Goal: Information Seeking & Learning: Learn about a topic

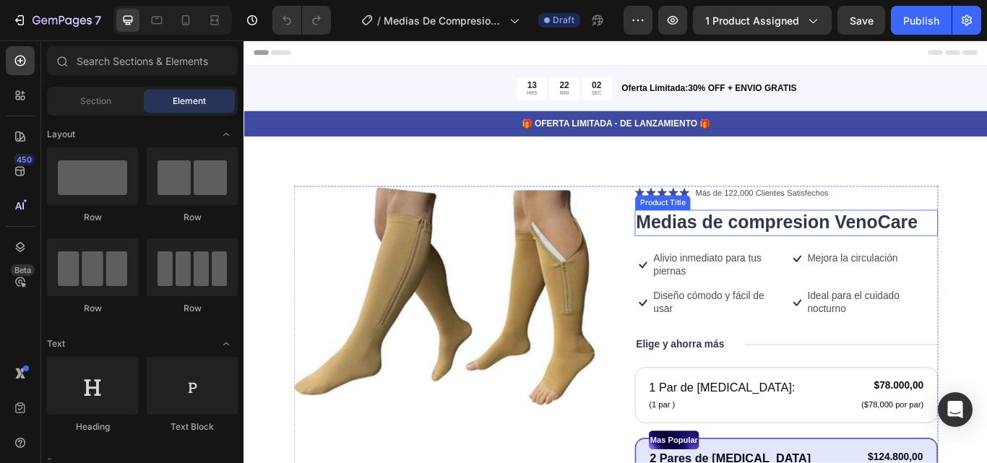
click at [977, 252] on h1 "Medias de compresion VenoCare" at bounding box center [876, 254] width 353 height 30
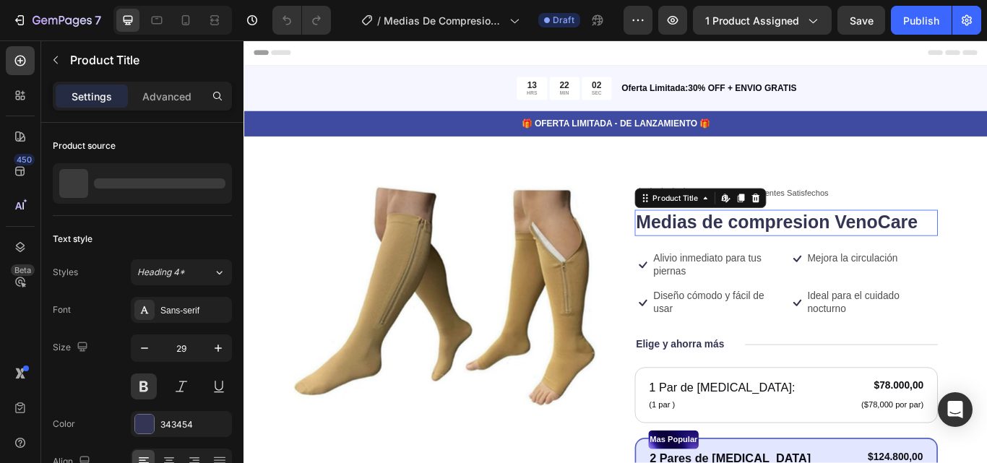
click at [987, 254] on h1 "Medias de compresion VenoCare" at bounding box center [876, 254] width 353 height 30
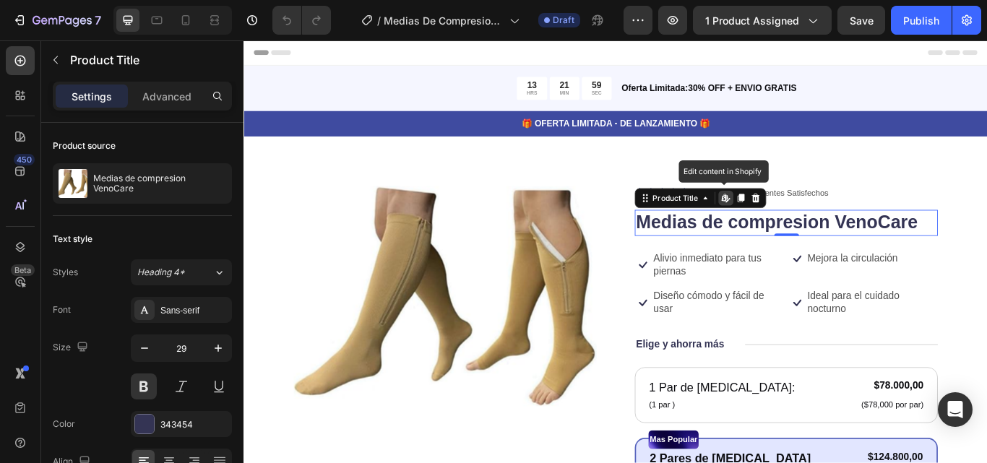
click at [987, 254] on h1 "Medias de compresion VenoCare" at bounding box center [876, 254] width 353 height 30
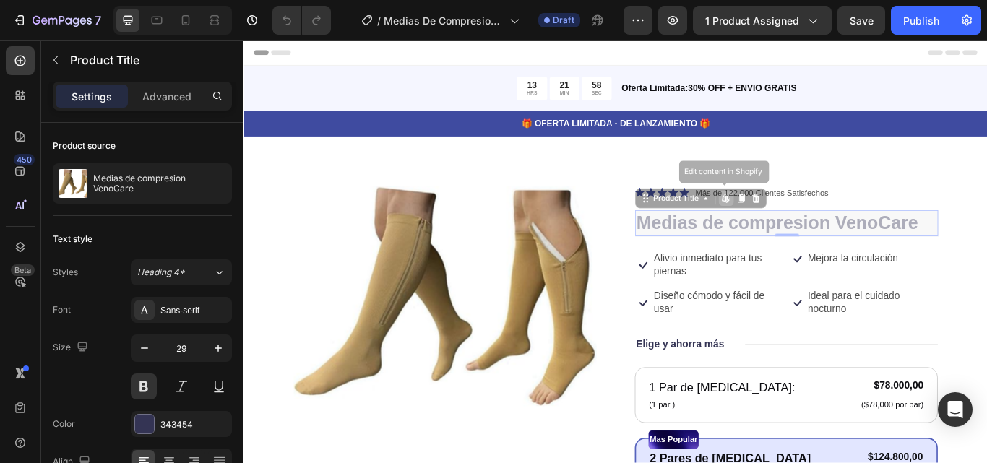
drag, startPoint x: 1029, startPoint y: 254, endPoint x: 951, endPoint y: 246, distance: 78.5
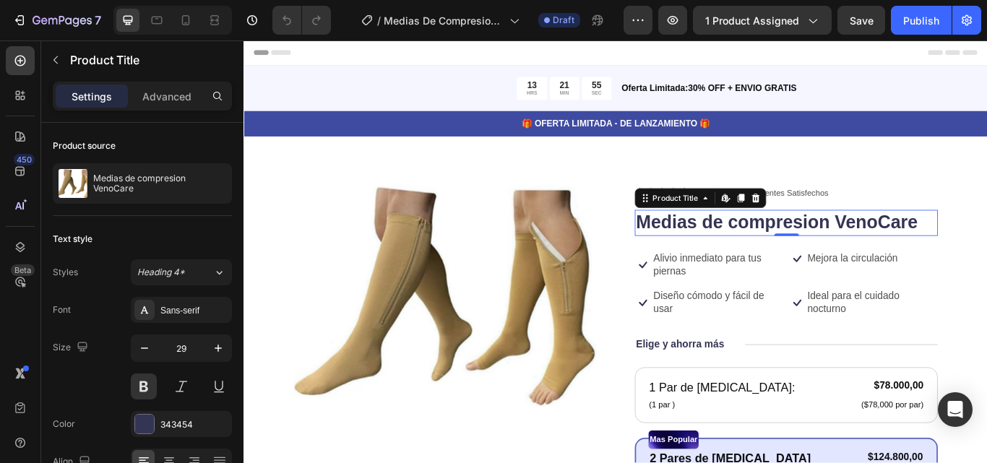
click at [987, 246] on h1 "Medias de compresion VenoCare" at bounding box center [876, 254] width 353 height 30
click at [987, 254] on h1 "Medias de compresion VenoCare" at bounding box center [876, 254] width 353 height 30
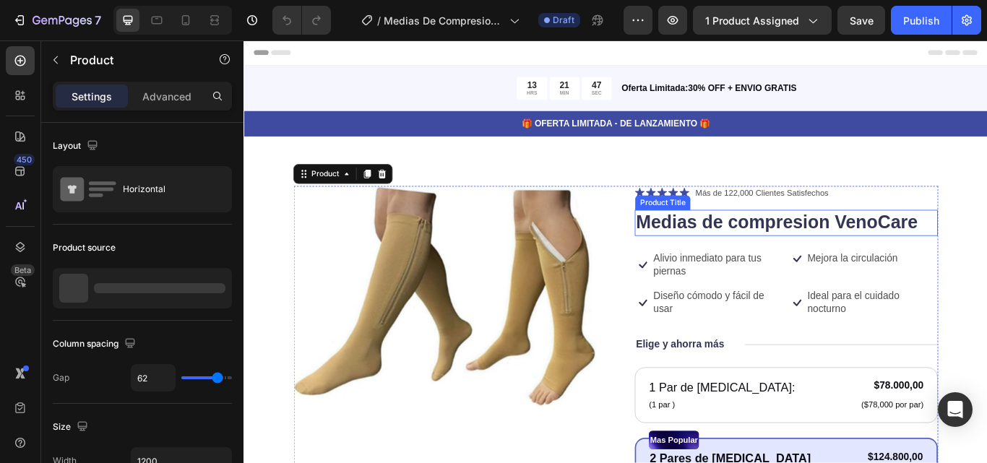
click at [768, 257] on h1 "Medias de compresion VenoCare" at bounding box center [876, 254] width 353 height 30
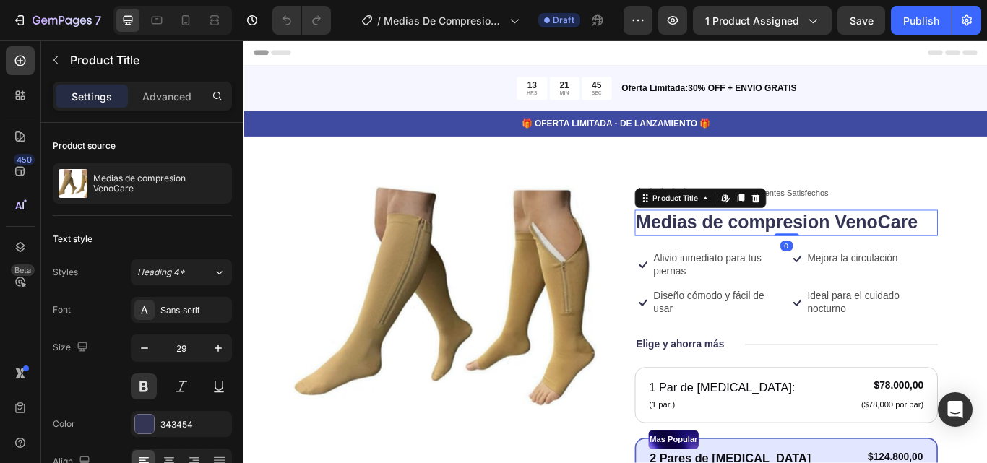
click at [768, 257] on h1 "Medias de compresion VenoCare" at bounding box center [876, 254] width 353 height 30
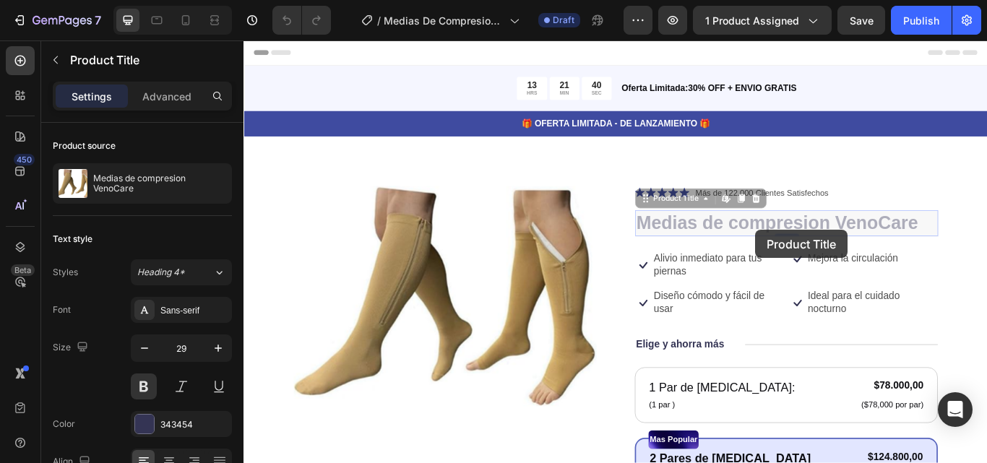
drag, startPoint x: 1032, startPoint y: 252, endPoint x: 803, endPoint y: 273, distance: 230.1
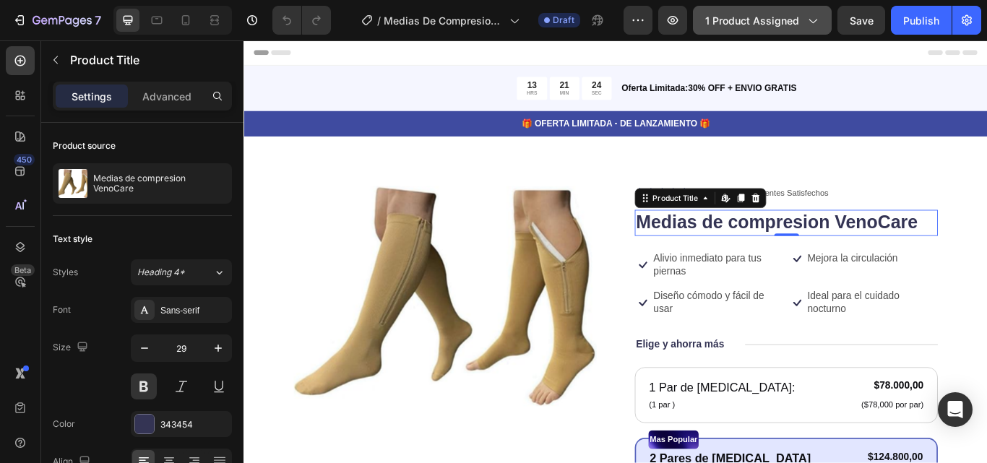
click at [794, 16] on span "1 product assigned" at bounding box center [752, 20] width 94 height 15
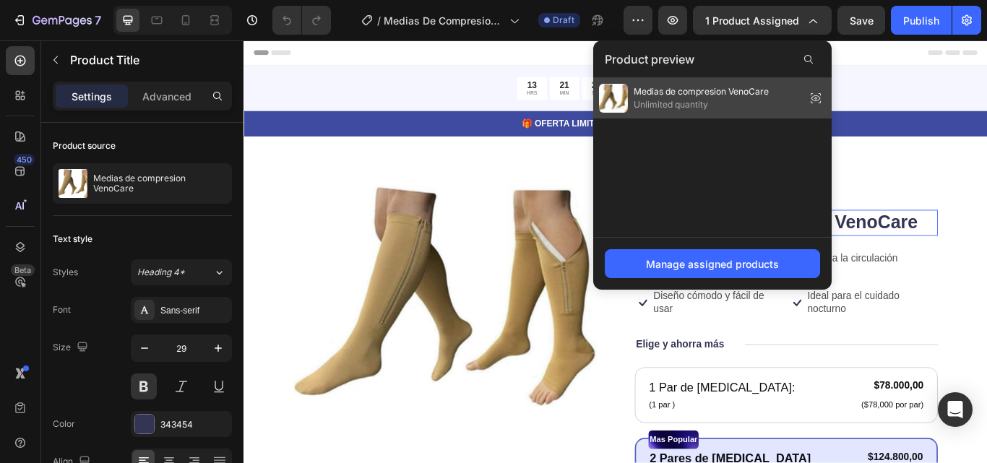
click at [721, 91] on span "Medias de compresion VenoCare" at bounding box center [701, 91] width 135 height 13
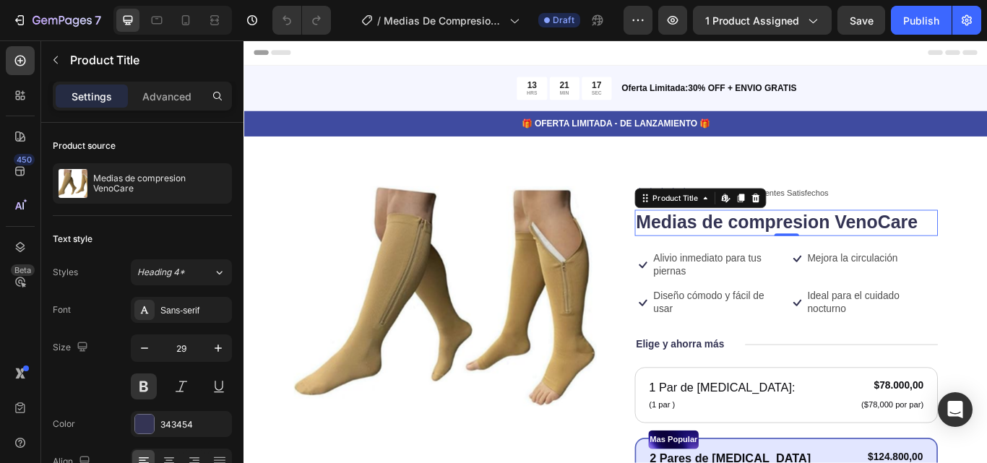
click at [773, 252] on h1 "Medias de compresion VenoCare" at bounding box center [876, 254] width 353 height 30
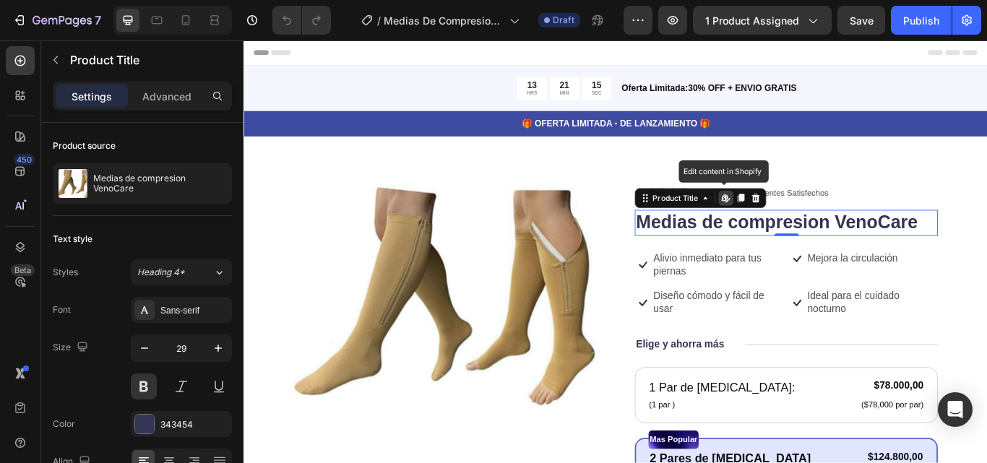
click at [773, 252] on h1 "Medias de compresion VenoCare" at bounding box center [876, 254] width 353 height 30
click at [987, 256] on h1 "Medias de compresion VenoCare" at bounding box center [876, 254] width 353 height 30
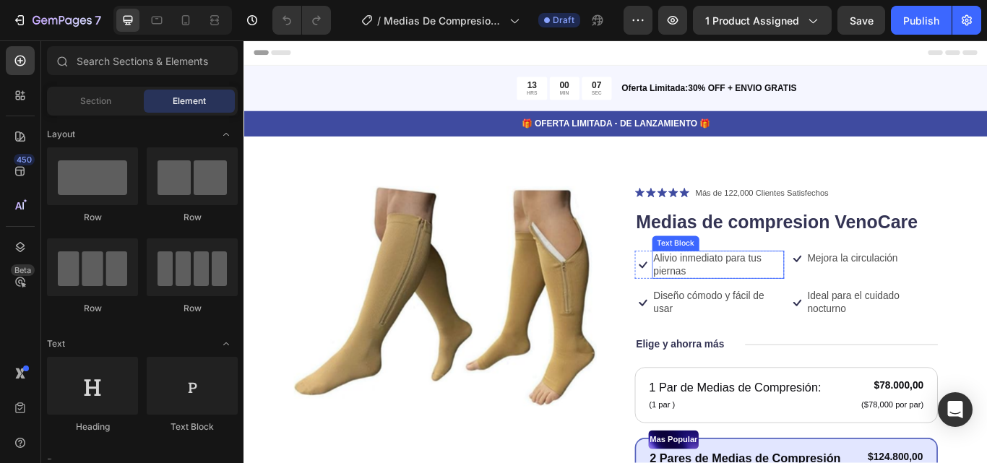
click at [739, 296] on p "Alivio inmediato para tus piernas" at bounding box center [796, 303] width 151 height 30
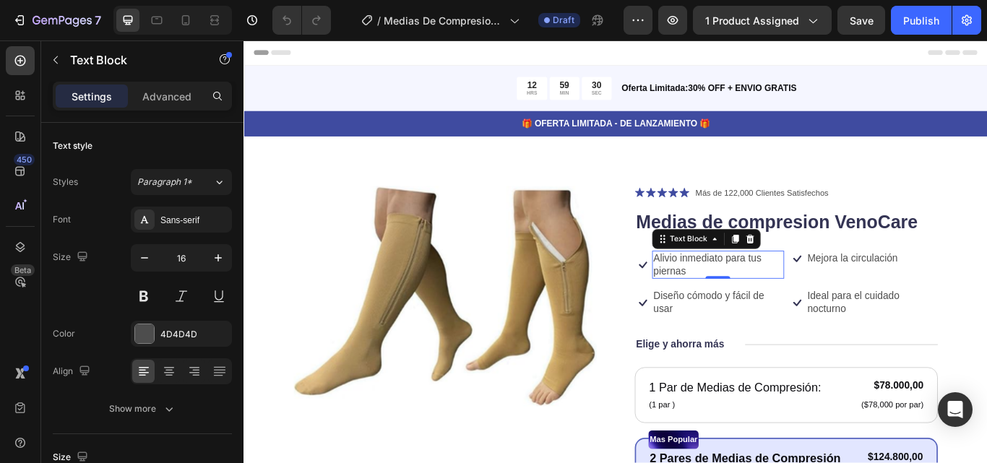
click at [760, 312] on p "Alivio inmediato para tus piernas" at bounding box center [796, 303] width 151 height 30
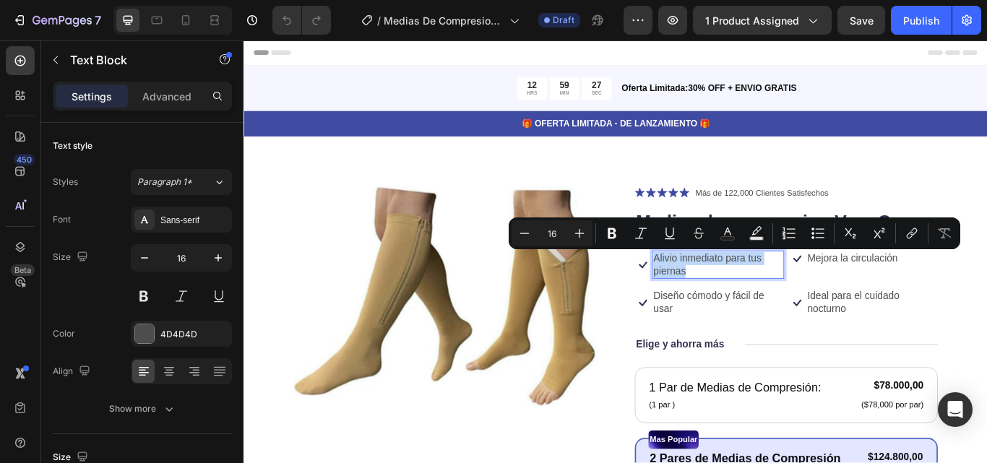
drag, startPoint x: 760, startPoint y: 312, endPoint x: 717, endPoint y: 292, distance: 46.9
click at [721, 292] on p "Alivio inmediato para tus piernas" at bounding box center [796, 303] width 151 height 30
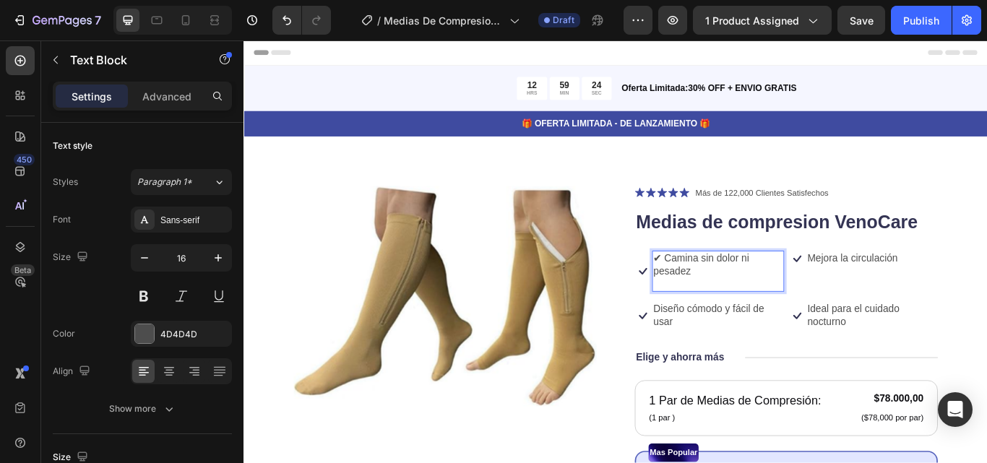
click at [726, 293] on p "✔ Camina sin dolor ni pesadez" at bounding box center [796, 310] width 151 height 45
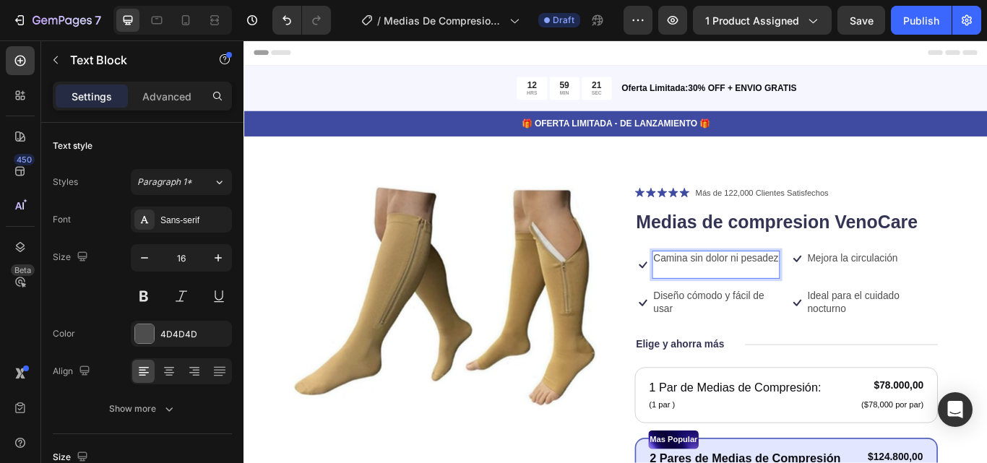
click at [779, 309] on p "Camina sin dolor ni pesadez" at bounding box center [794, 303] width 146 height 30
click at [779, 318] on p "Camina sin dolor ni pesadez" at bounding box center [794, 303] width 146 height 30
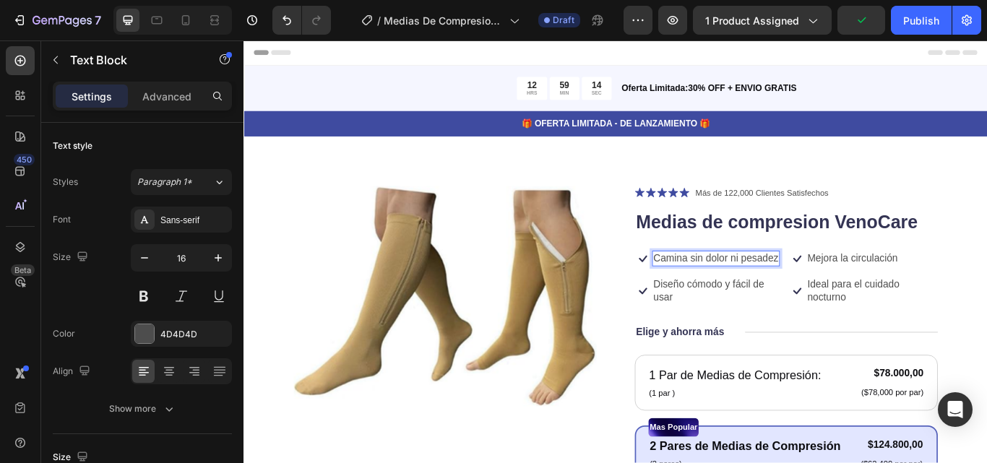
click at [724, 294] on p "Camina sin dolor ni pesadez" at bounding box center [794, 295] width 146 height 15
click at [722, 294] on p "Camina sin dolor ni pesadez" at bounding box center [794, 295] width 146 height 15
click at [949, 298] on p "Mejora la circulación" at bounding box center [954, 295] width 106 height 15
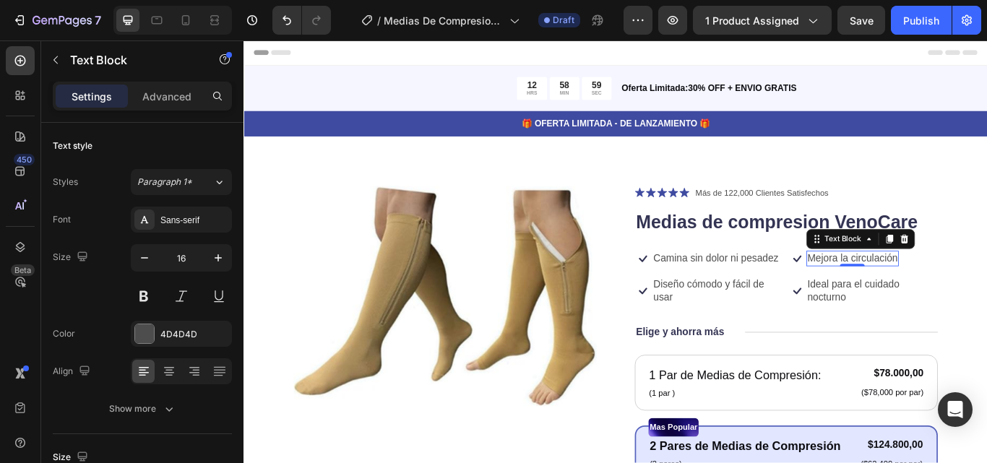
click at [978, 297] on p "Mejora la circulación" at bounding box center [954, 295] width 106 height 15
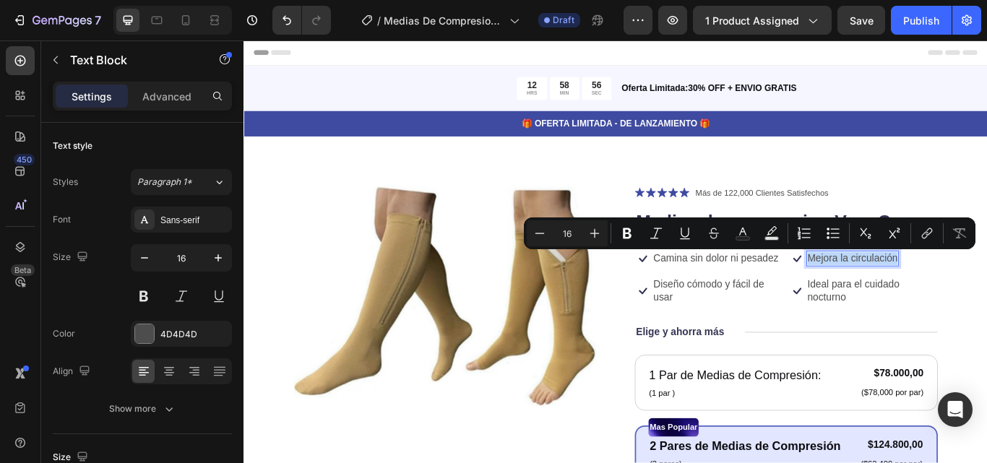
drag, startPoint x: 997, startPoint y: 293, endPoint x: 895, endPoint y: 291, distance: 101.9
click at [901, 291] on p "Mejora la circulación" at bounding box center [954, 295] width 106 height 15
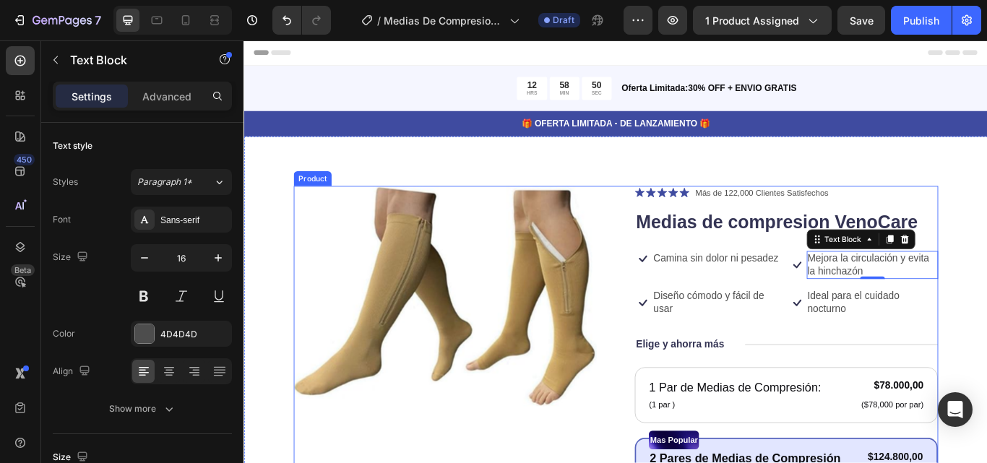
click at [772, 356] on p "Diseño cómodo y fácil de usar" at bounding box center [796, 347] width 151 height 30
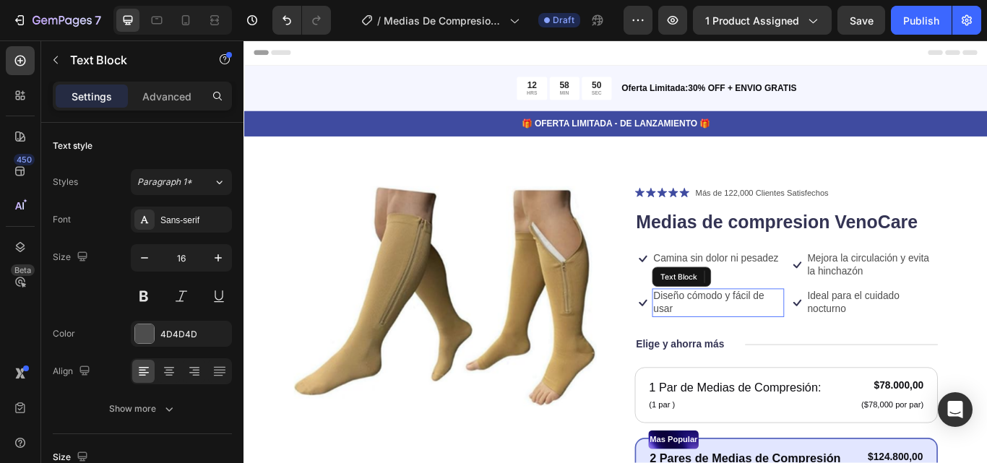
click at [763, 344] on p "Diseño cómodo y fácil de usar" at bounding box center [796, 347] width 151 height 30
drag, startPoint x: 752, startPoint y: 352, endPoint x: 713, endPoint y: 334, distance: 43.0
click at [720, 334] on div "Diseño cómodo y fácil de usar" at bounding box center [797, 346] width 154 height 33
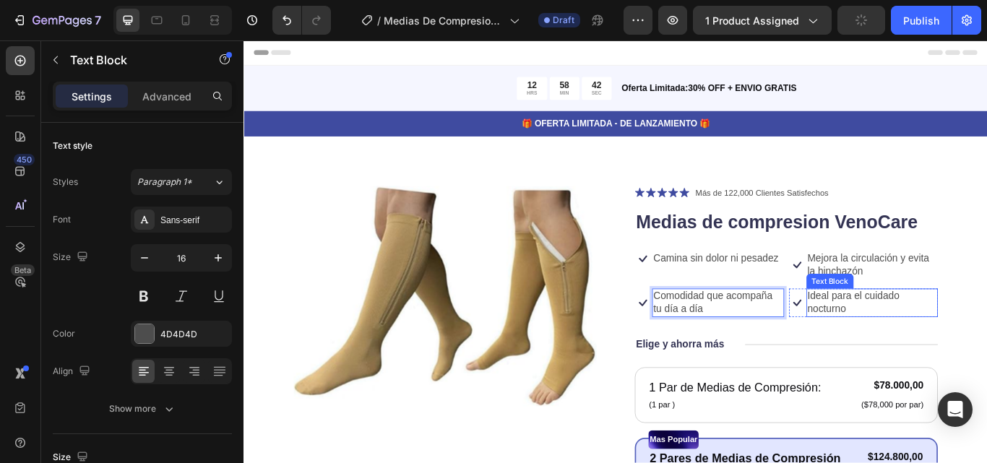
click at [940, 351] on p "Ideal para el cuidado nocturno" at bounding box center [976, 347] width 151 height 30
click at [947, 352] on p "Ideal para el cuidado nocturno" at bounding box center [976, 347] width 151 height 30
click at [906, 340] on p "Ideal para el cuidado nocturno" at bounding box center [976, 347] width 151 height 30
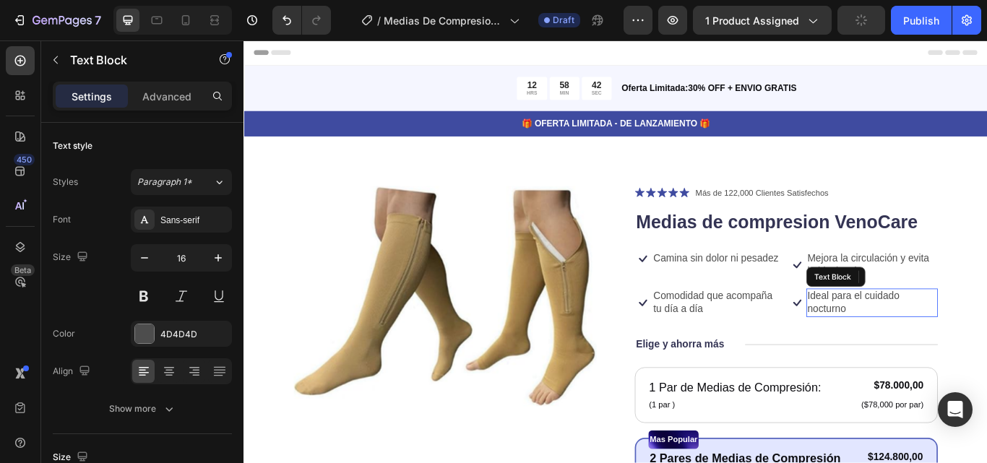
click at [963, 351] on p "Ideal para el cuidado nocturno" at bounding box center [976, 347] width 151 height 30
click at [960, 351] on p "Ideal para el cuidado nocturno" at bounding box center [976, 347] width 151 height 30
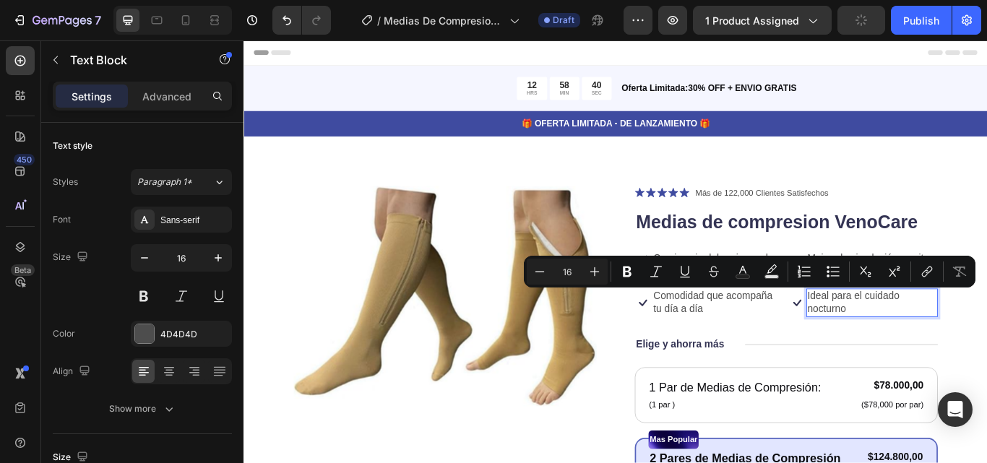
click at [956, 351] on p "Ideal para el cuidado nocturno" at bounding box center [976, 347] width 151 height 30
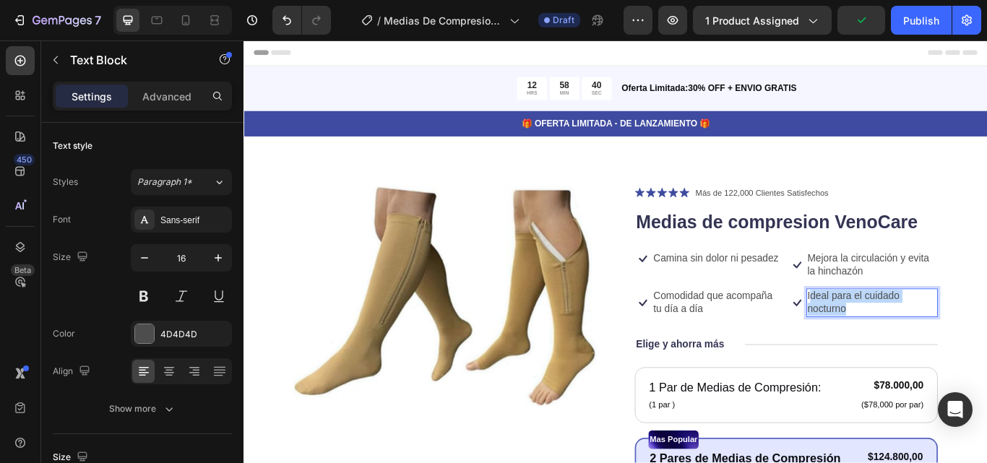
drag, startPoint x: 956, startPoint y: 351, endPoint x: 896, endPoint y: 336, distance: 61.2
click at [901, 336] on p "Ideal para el cuidado nocturno" at bounding box center [976, 347] width 151 height 30
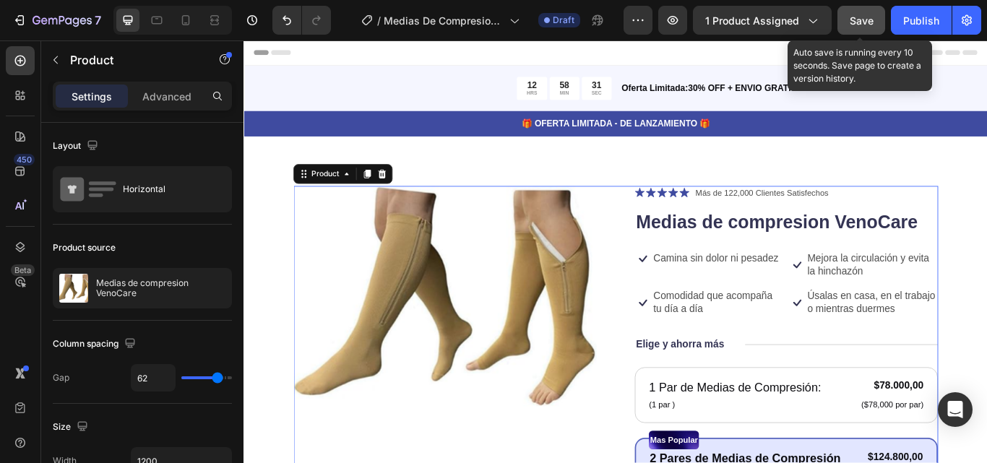
click at [864, 15] on span "Save" at bounding box center [862, 20] width 24 height 12
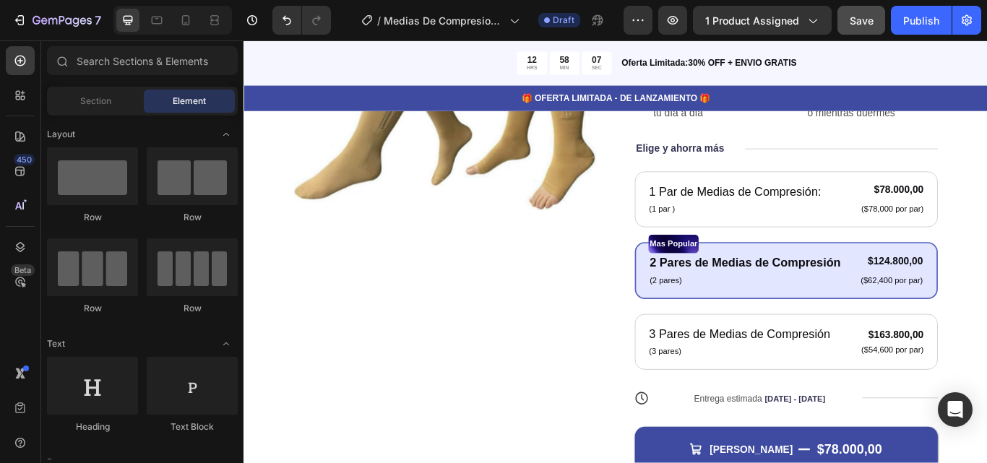
scroll to position [241, 0]
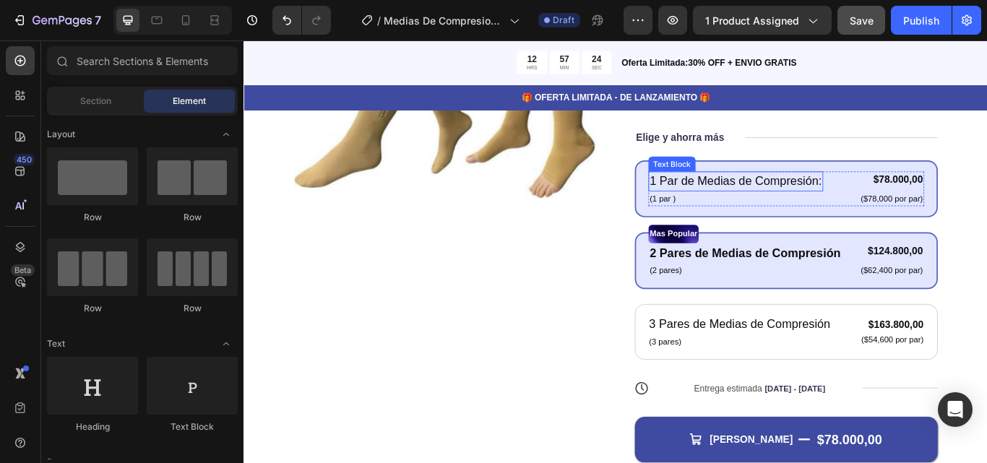
click at [877, 205] on p "1 Par de Medias de Compresión:" at bounding box center [817, 205] width 201 height 21
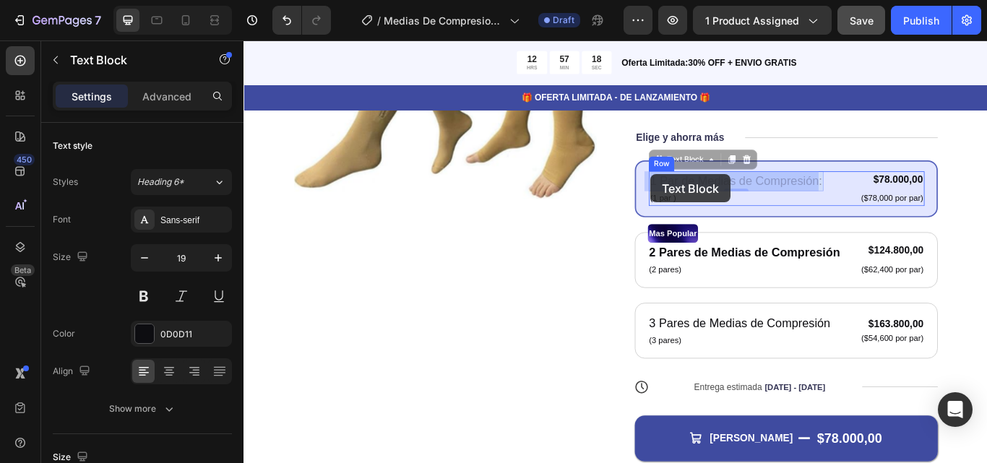
drag, startPoint x: 907, startPoint y: 206, endPoint x: 721, endPoint y: 197, distance: 186.7
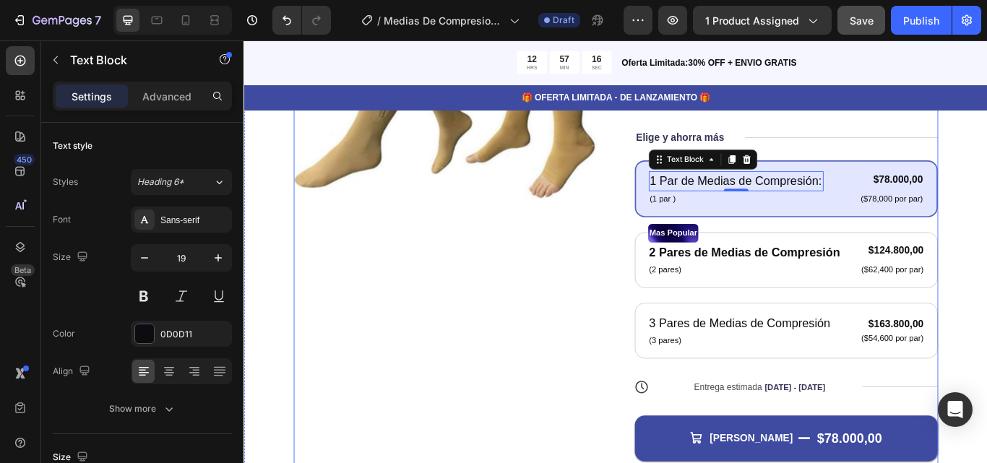
click at [613, 332] on div "Product Images" at bounding box center [477, 262] width 353 height 586
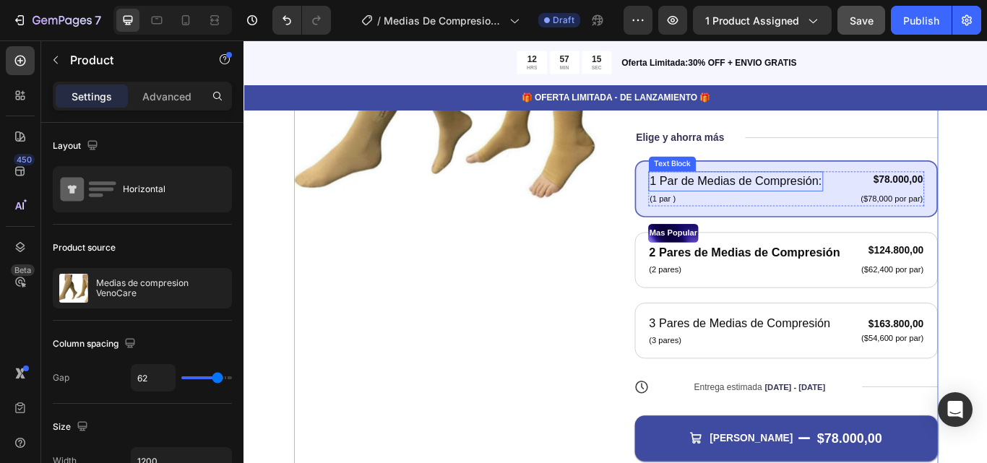
click at [912, 205] on p "1 Par de Medias de Compresión:" at bounding box center [817, 205] width 201 height 21
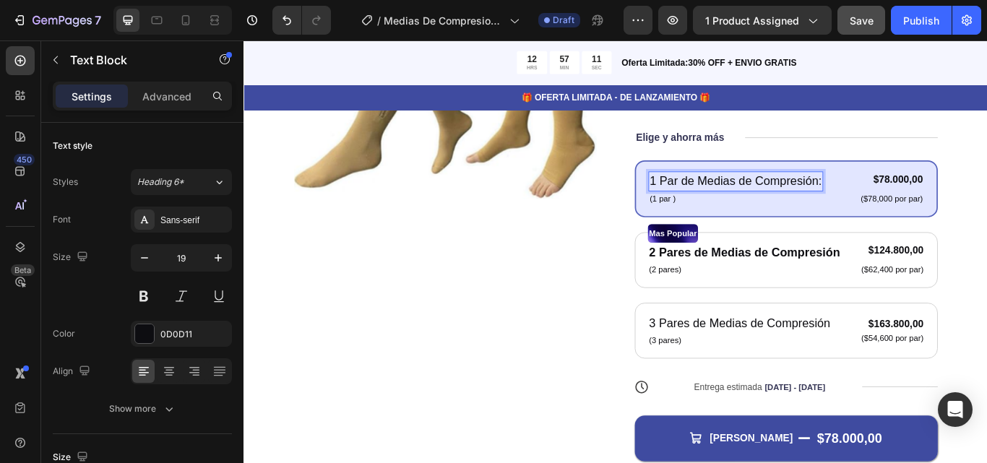
click at [910, 206] on p "1 Par de Medias de Compresión:" at bounding box center [817, 205] width 201 height 21
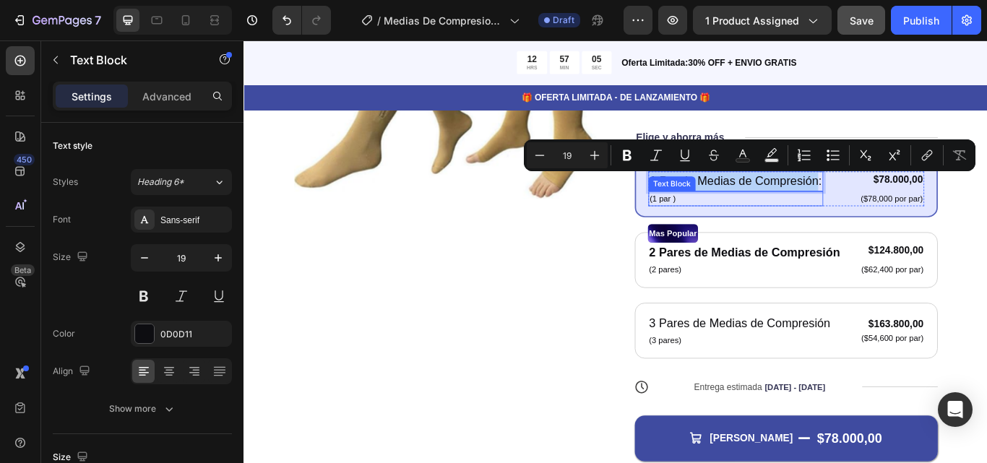
drag, startPoint x: 910, startPoint y: 206, endPoint x: 711, endPoint y: 205, distance: 199.5
click at [716, 205] on div "1 Par de [MEDICAL_DATA]: Text Block 0 (1 par ) Text Block" at bounding box center [818, 214] width 204 height 40
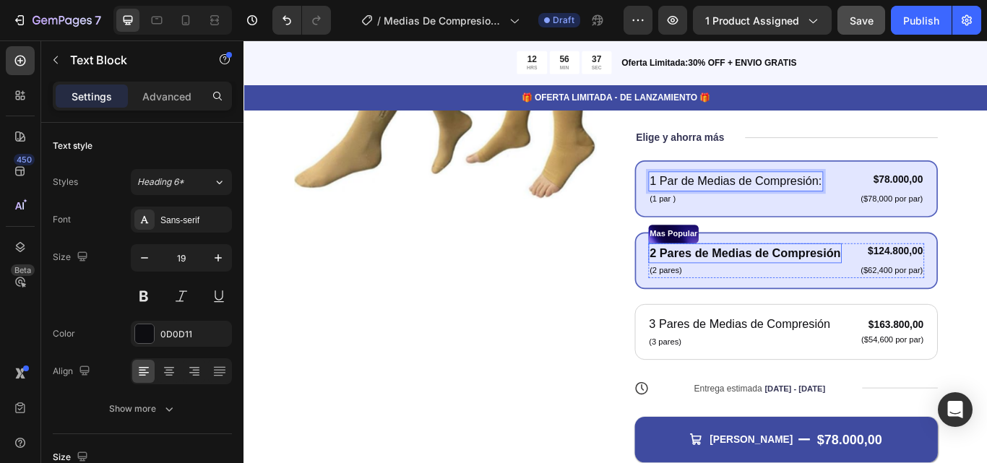
click at [797, 300] on p "2 Pares de Medias de Compresión" at bounding box center [828, 289] width 223 height 21
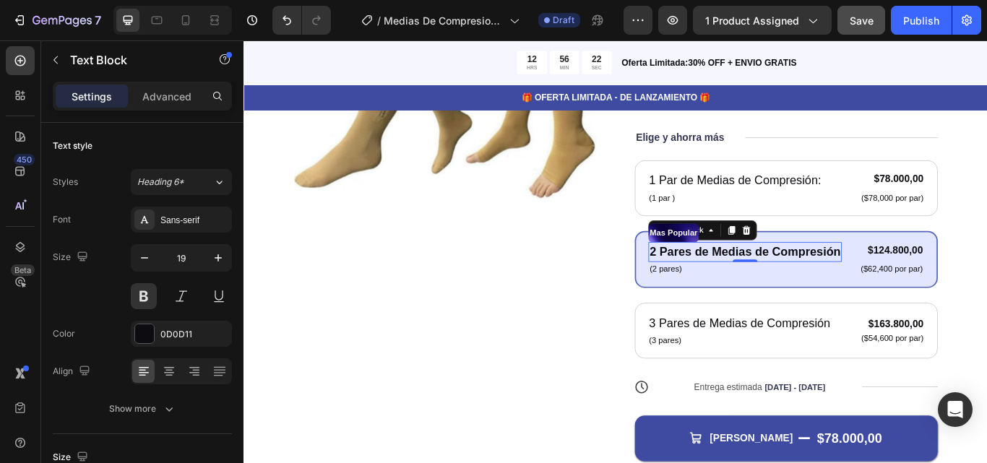
click at [795, 299] on p "2 Pares de Medias de Compresión" at bounding box center [828, 288] width 223 height 21
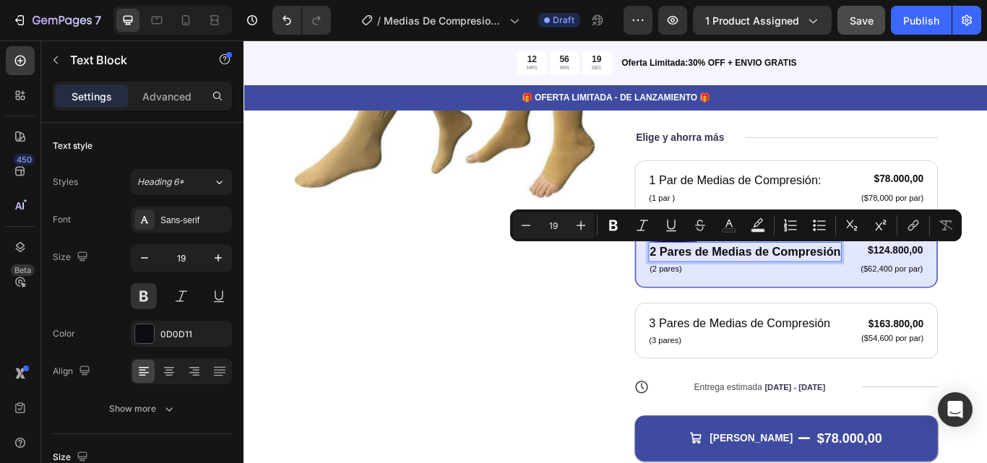
drag, startPoint x: 798, startPoint y: 309, endPoint x: 713, endPoint y: 281, distance: 88.9
click at [717, 281] on p "2 Pares de Medias de Compresión" at bounding box center [828, 288] width 223 height 21
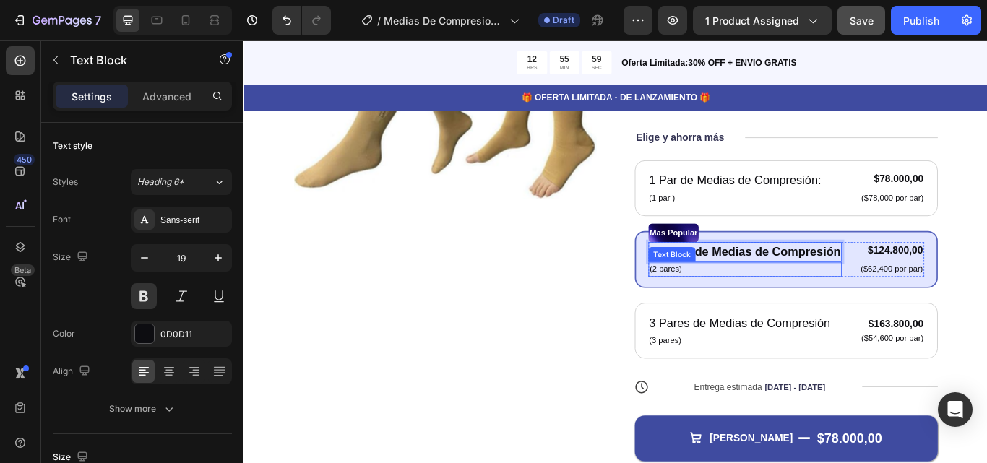
click at [742, 306] on p "(2 pares)" at bounding box center [828, 308] width 223 height 14
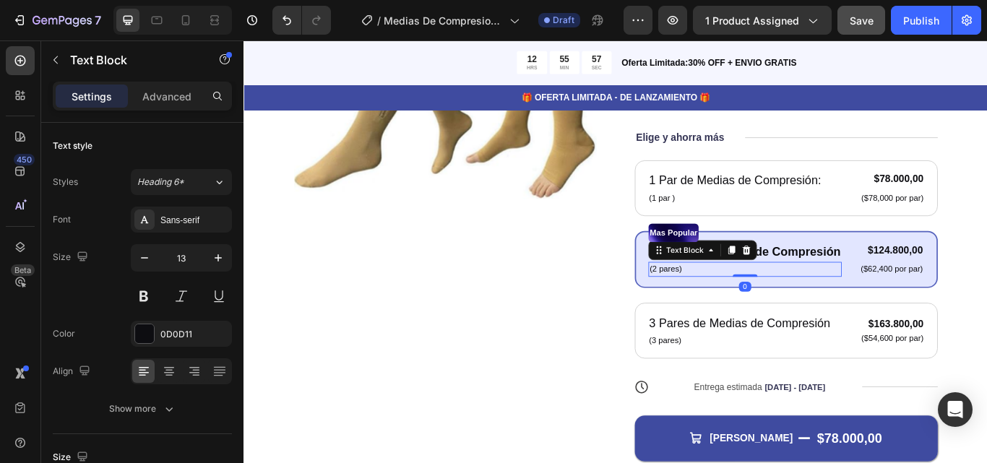
click at [745, 307] on p "(2 pares)" at bounding box center [828, 308] width 223 height 14
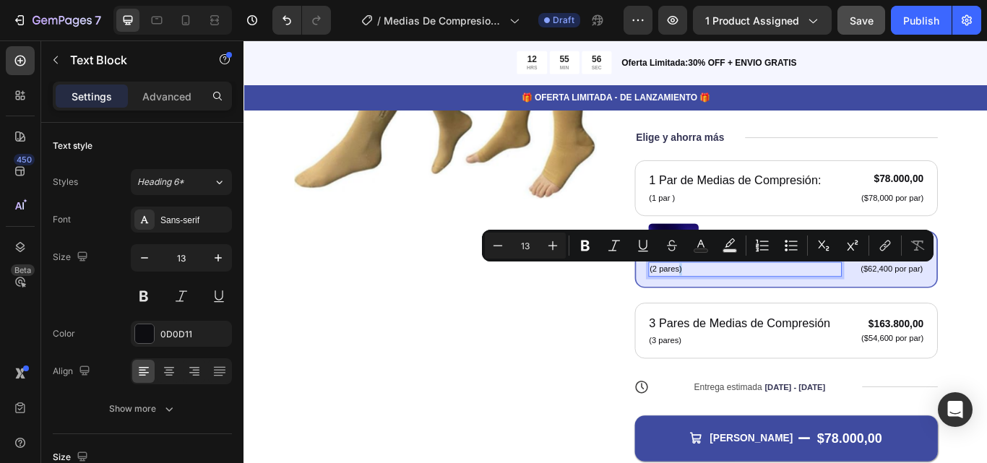
click at [745, 307] on p "(2 pares)" at bounding box center [828, 308] width 223 height 14
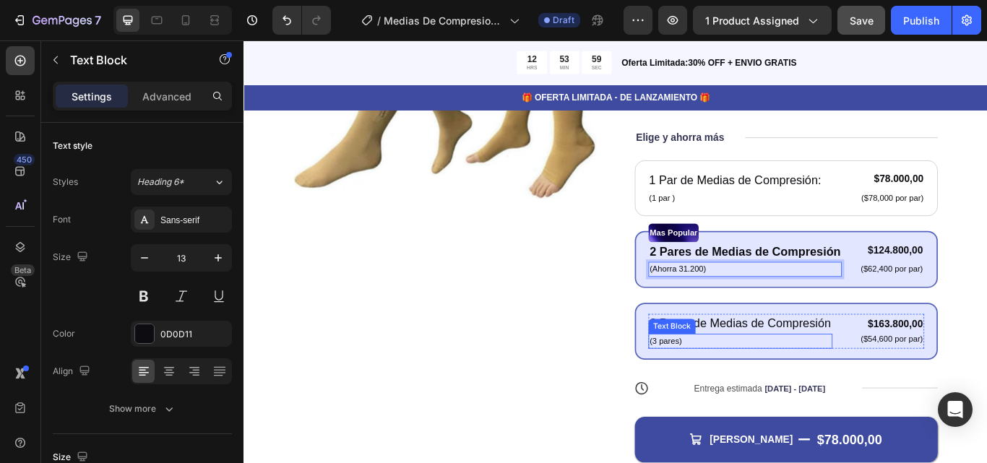
click at [736, 396] on p "(3 pares)" at bounding box center [823, 392] width 212 height 14
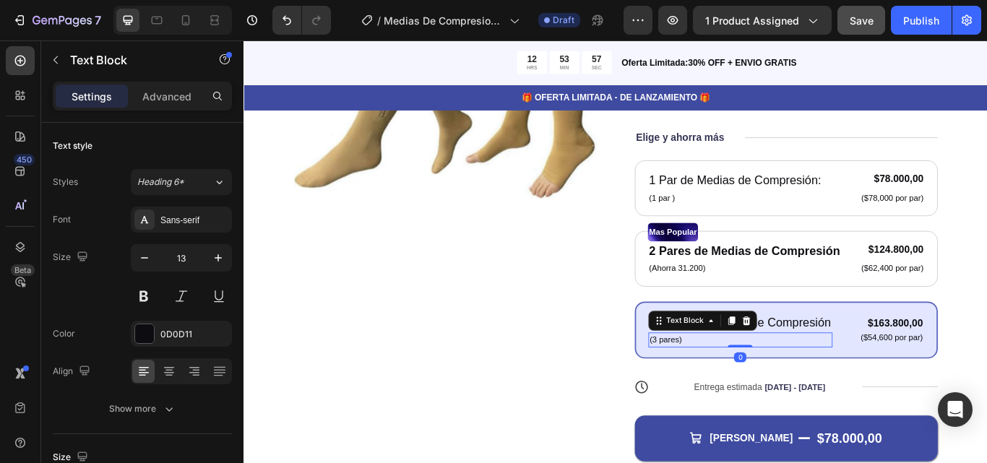
click at [717, 388] on p "(3 pares)" at bounding box center [823, 390] width 212 height 14
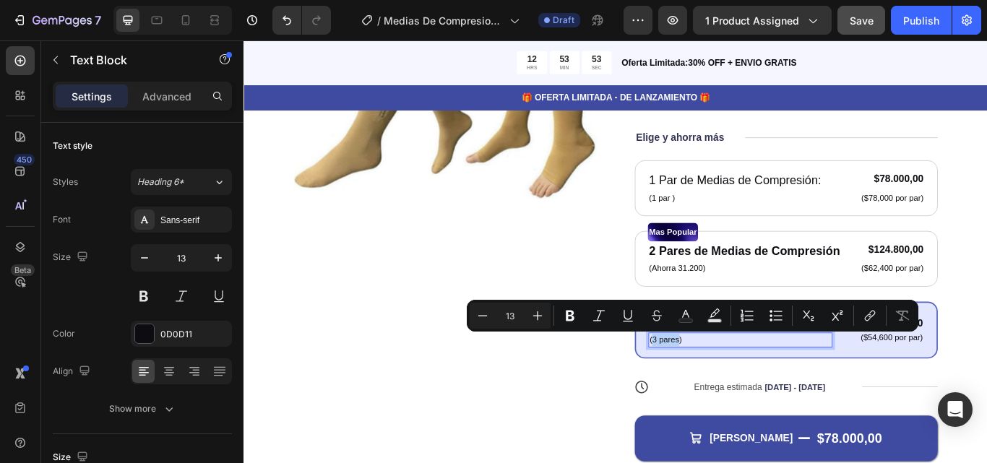
drag, startPoint x: 716, startPoint y: 388, endPoint x: 745, endPoint y: 389, distance: 28.2
click at [745, 389] on p "(3 pares)" at bounding box center [823, 390] width 212 height 14
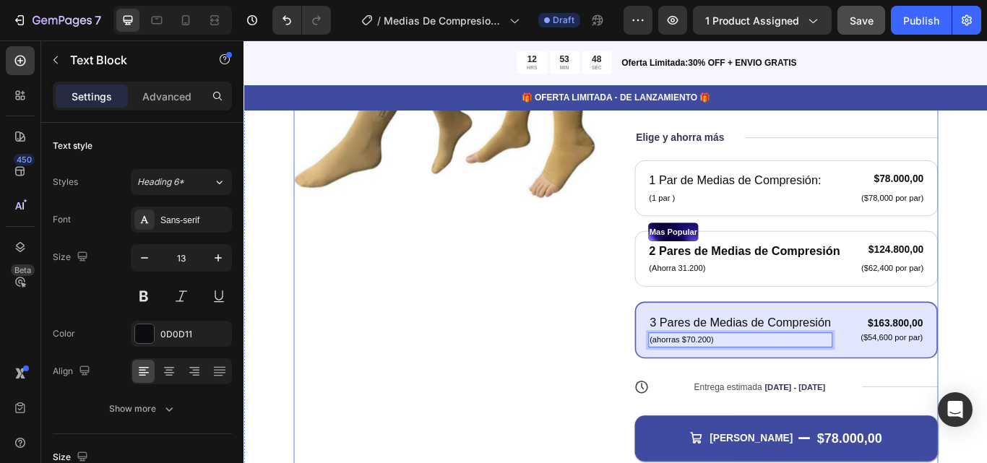
click at [586, 397] on div "Product Images" at bounding box center [477, 262] width 353 height 586
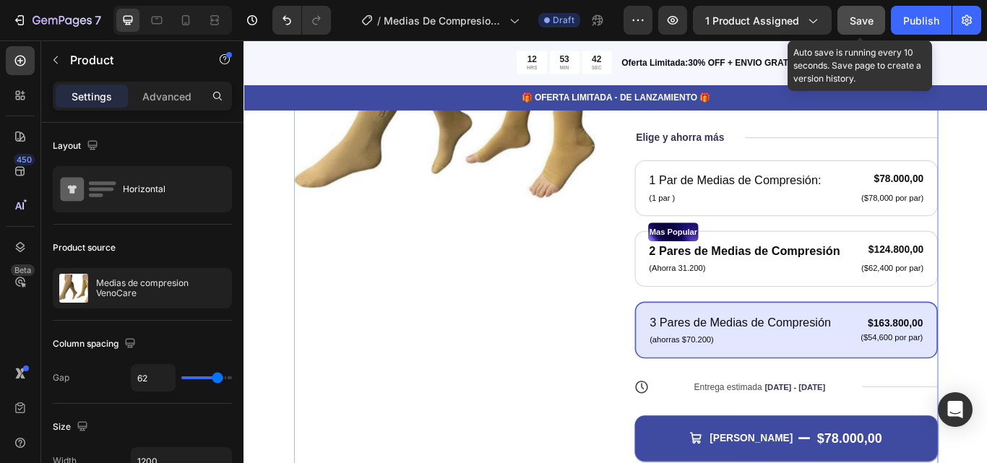
click at [859, 19] on span "Save" at bounding box center [862, 20] width 24 height 12
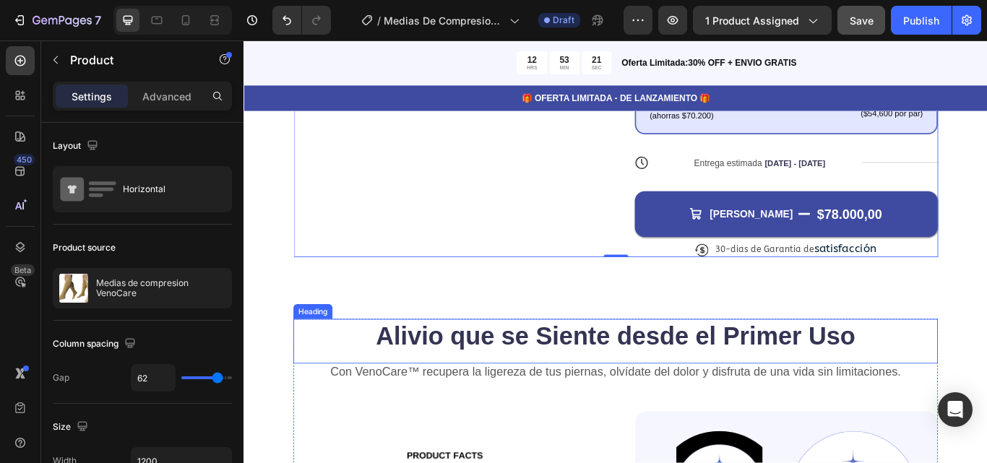
scroll to position [594, 0]
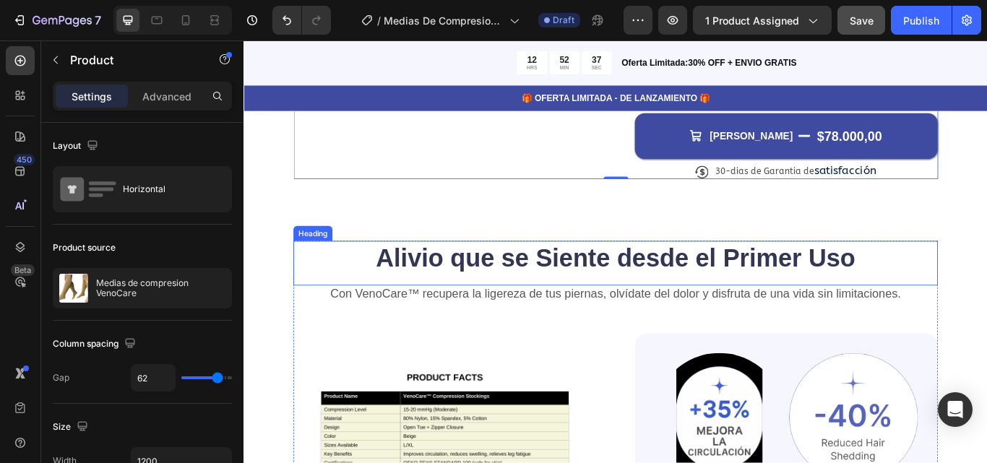
click at [935, 291] on h2 "Alivio que se Siente desde el Primer Uso" at bounding box center [677, 295] width 752 height 40
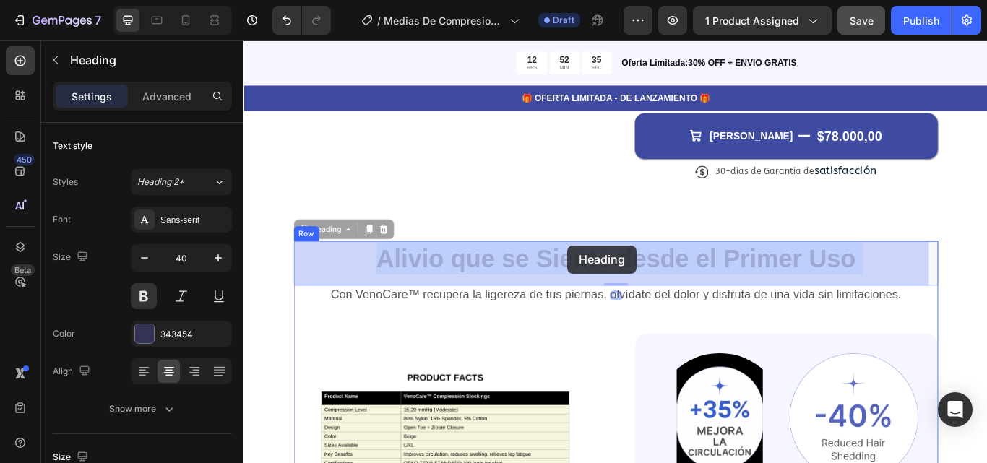
drag, startPoint x: 955, startPoint y: 295, endPoint x: 621, endPoint y: 280, distance: 334.3
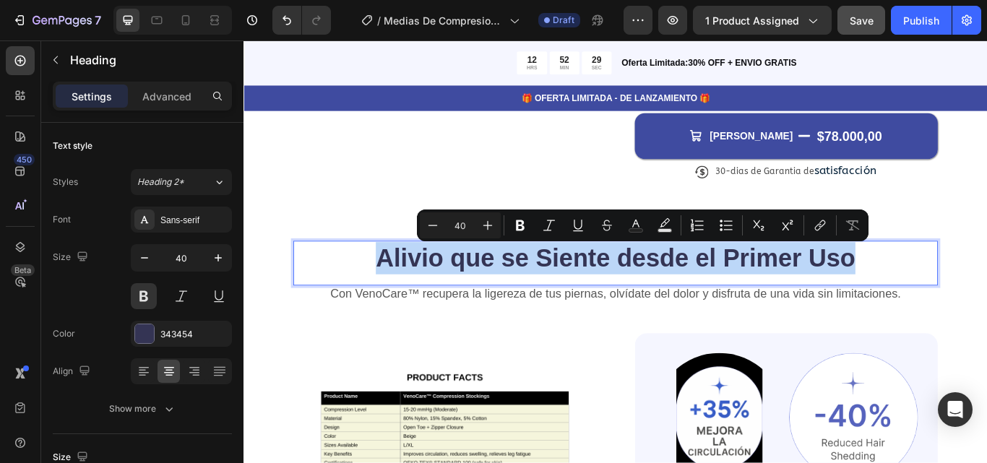
drag, startPoint x: 961, startPoint y: 290, endPoint x: 396, endPoint y: 289, distance: 565.3
click at [396, 289] on p "Alivio que se Siente desde el Primer Uso" at bounding box center [677, 295] width 749 height 38
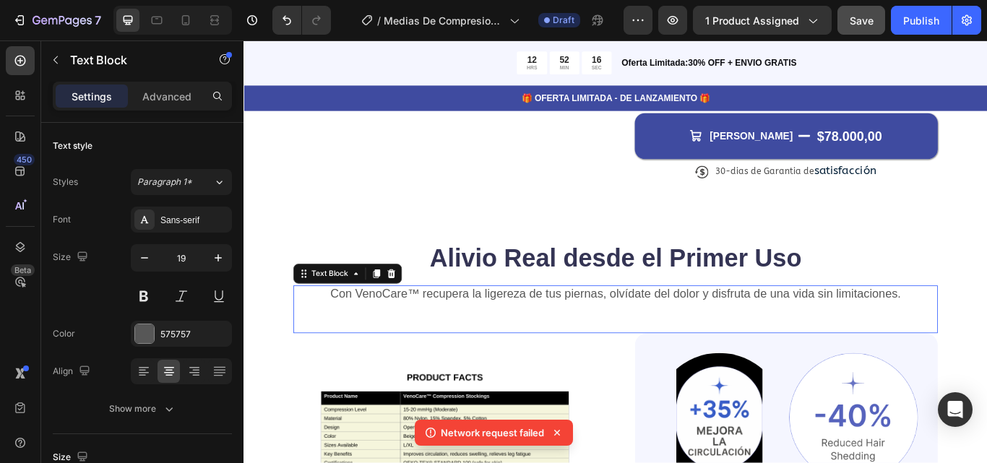
click at [987, 335] on p "Con VenoCare™ recupera la ligereza de tus piernas, olvídate del dolor y disfrut…" at bounding box center [677, 337] width 749 height 18
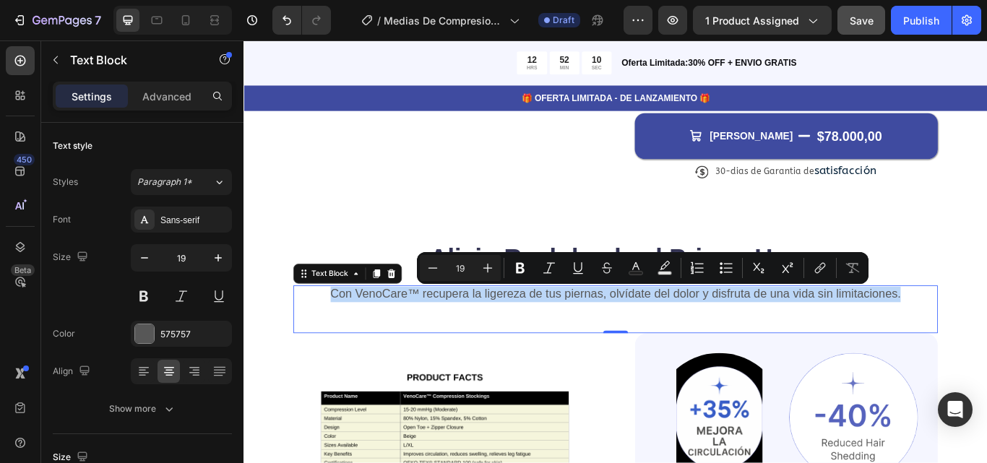
drag, startPoint x: 1005, startPoint y: 335, endPoint x: 342, endPoint y: 338, distance: 663.6
click at [342, 338] on p "Con VenoCare™ recupera la ligereza de tus piernas, olvídate del dolor y disfrut…" at bounding box center [677, 337] width 749 height 18
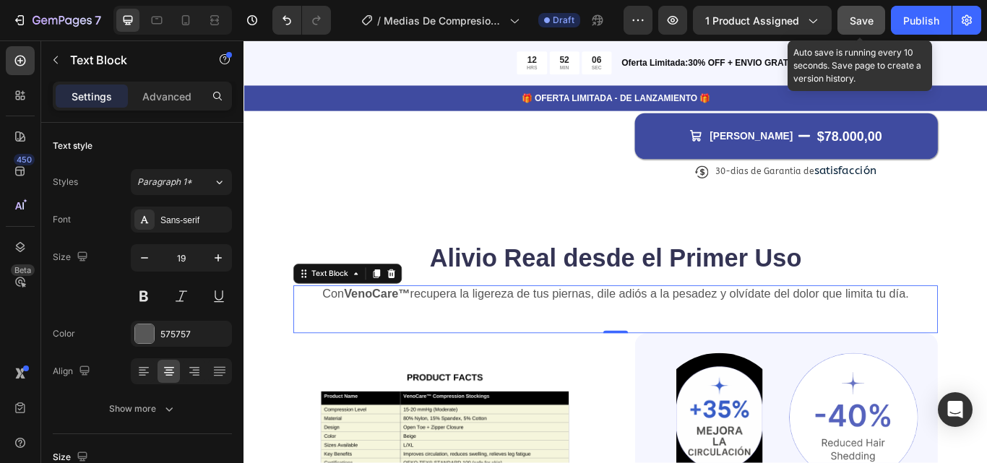
click at [866, 23] on span "Save" at bounding box center [862, 20] width 24 height 12
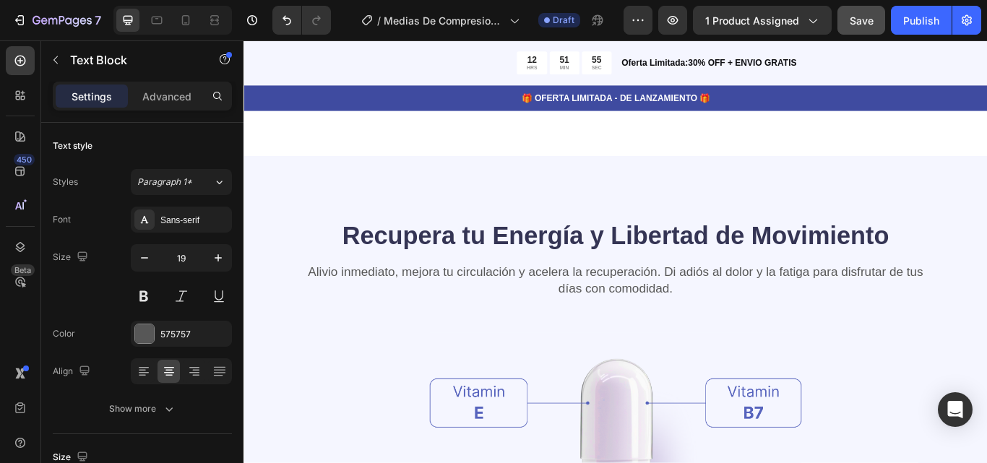
scroll to position [1331, 0]
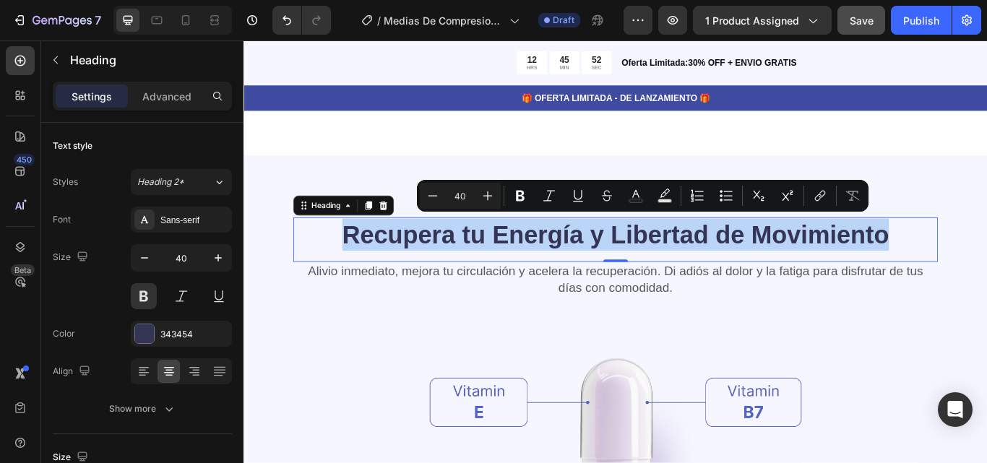
drag, startPoint x: 1000, startPoint y: 261, endPoint x: 358, endPoint y: 261, distance: 642.6
click at [358, 261] on p "Recupera tu Energía y Libertad de Movimiento" at bounding box center [677, 268] width 749 height 38
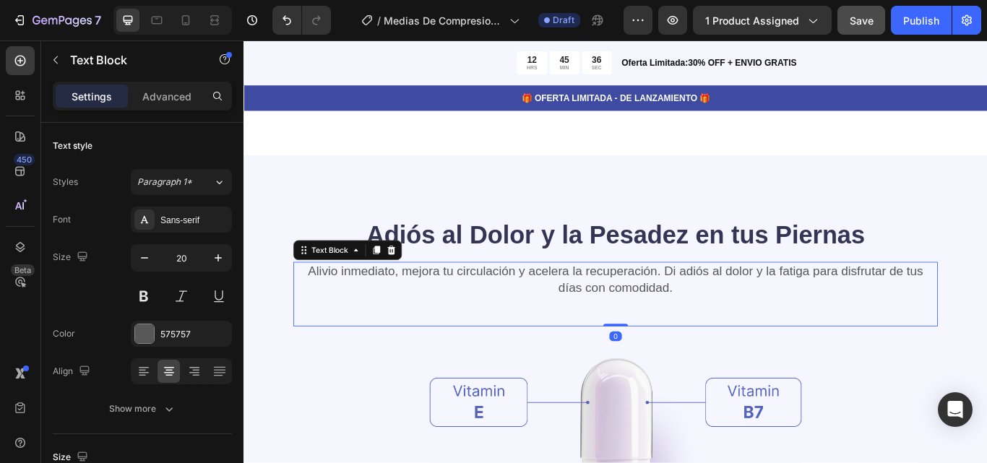
click at [769, 333] on div "Alivio inmediato, mejora tu circulación y acelera la recuperación. Di adiós al …" at bounding box center [677, 336] width 752 height 75
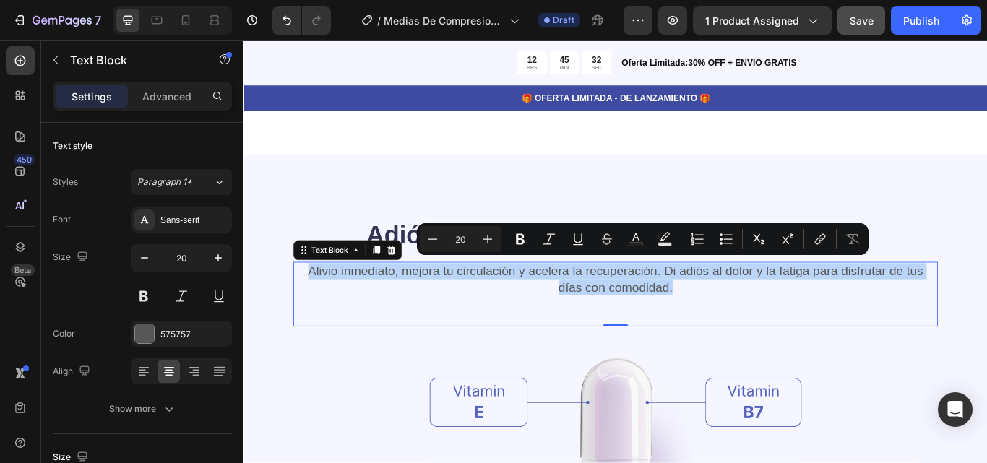
drag, startPoint x: 759, startPoint y: 317, endPoint x: 314, endPoint y: 301, distance: 445.6
click at [314, 301] on p "Alivio inmediato, mejora tu circulación y acelera la recuperación. Di adiós al …" at bounding box center [677, 320] width 749 height 38
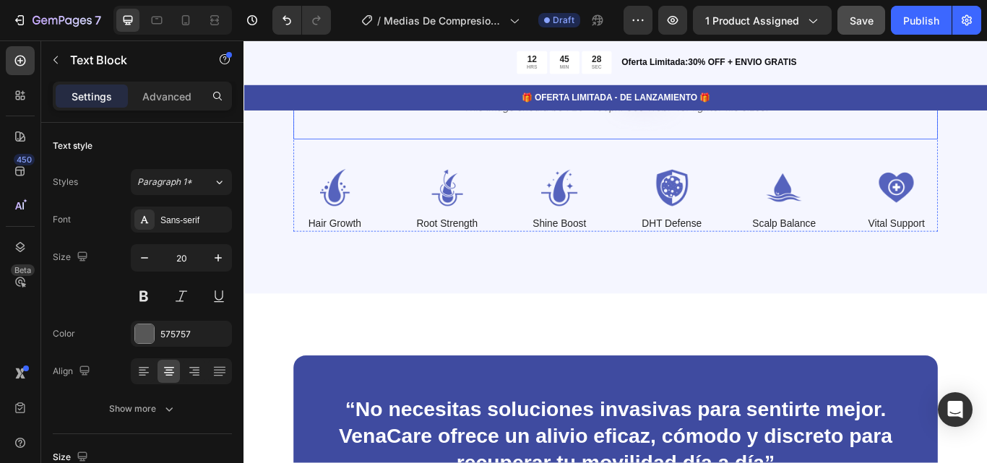
scroll to position [1753, 0]
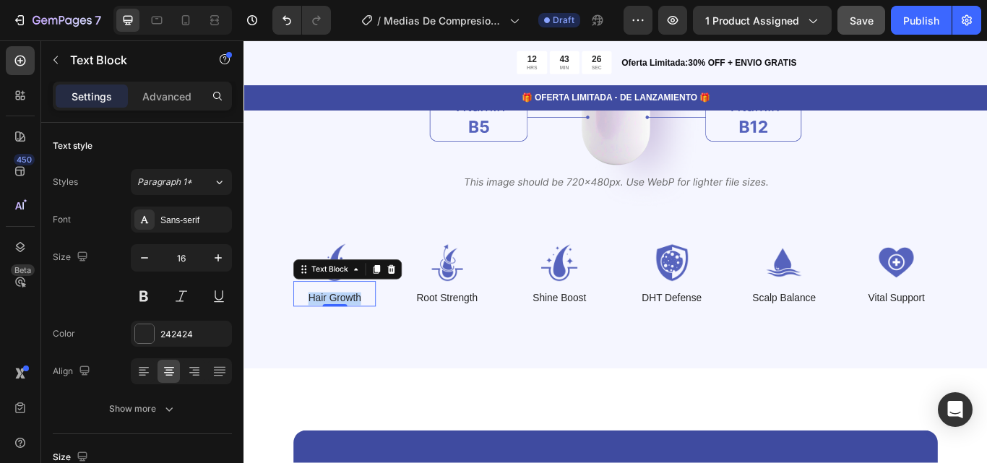
drag, startPoint x: 382, startPoint y: 339, endPoint x: 320, endPoint y: 336, distance: 62.2
click at [320, 336] on p "Hair Growth" at bounding box center [349, 342] width 93 height 15
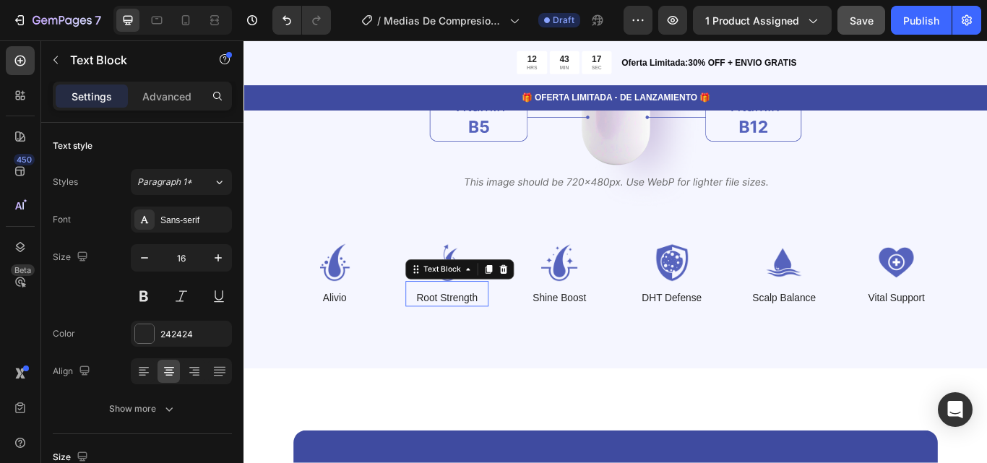
click at [492, 339] on p "Root Strength" at bounding box center [480, 342] width 93 height 15
drag, startPoint x: 516, startPoint y: 339, endPoint x: 435, endPoint y: 339, distance: 81.0
click at [435, 339] on p "Root Strength" at bounding box center [480, 342] width 93 height 15
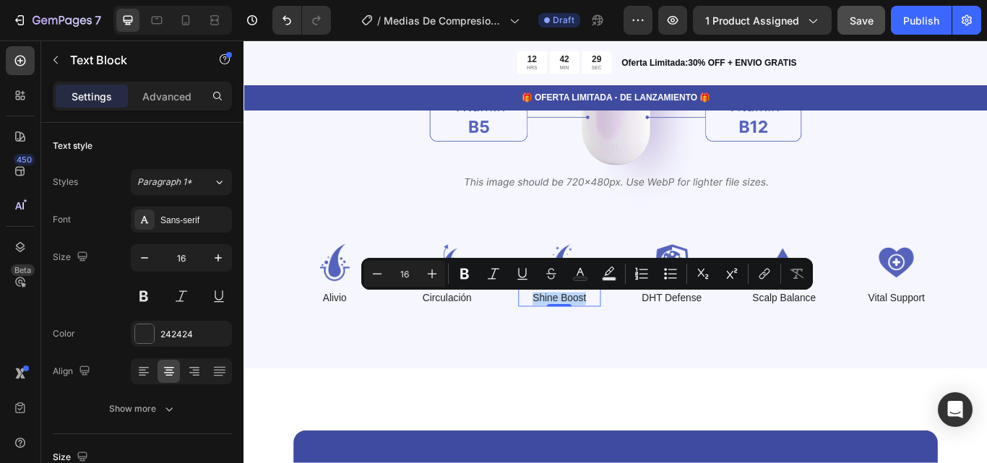
drag, startPoint x: 645, startPoint y: 336, endPoint x: 577, endPoint y: 338, distance: 68.0
click at [577, 338] on p "Shine Boost" at bounding box center [611, 342] width 93 height 15
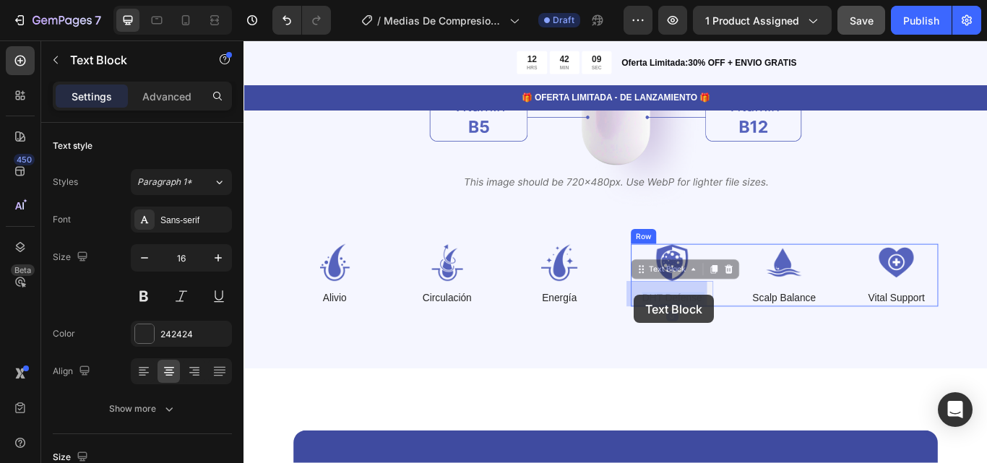
drag, startPoint x: 774, startPoint y: 341, endPoint x: 701, endPoint y: 338, distance: 73.1
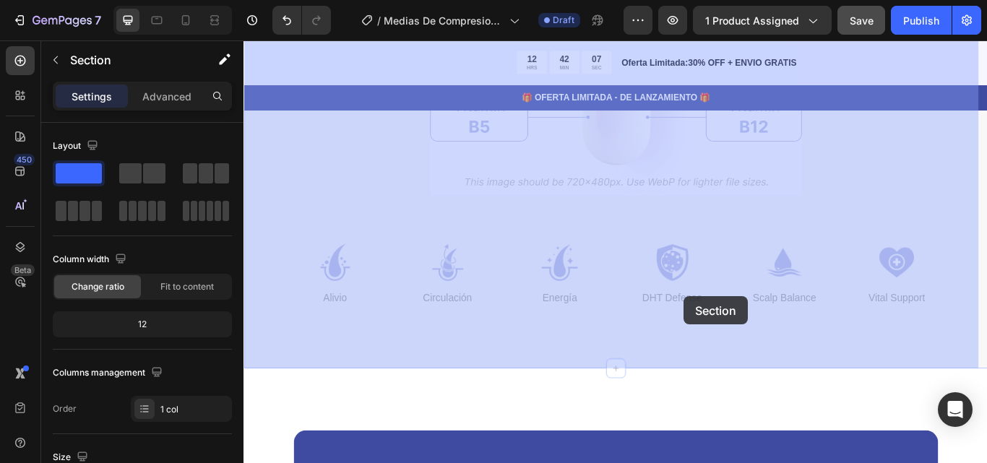
drag, startPoint x: 734, startPoint y: 379, endPoint x: 756, endPoint y: 338, distance: 47.5
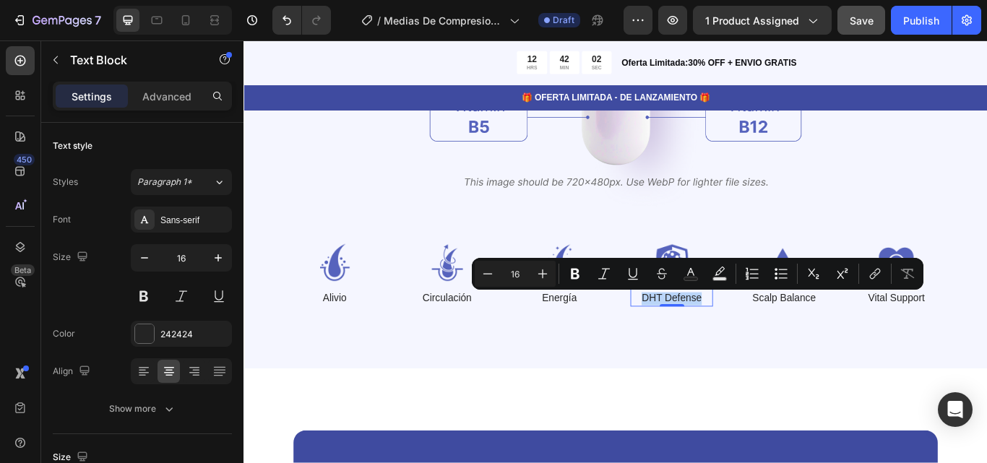
drag, startPoint x: 775, startPoint y: 340, endPoint x: 702, endPoint y: 338, distance: 73.1
click at [702, 338] on p "DHT Defense" at bounding box center [742, 342] width 93 height 15
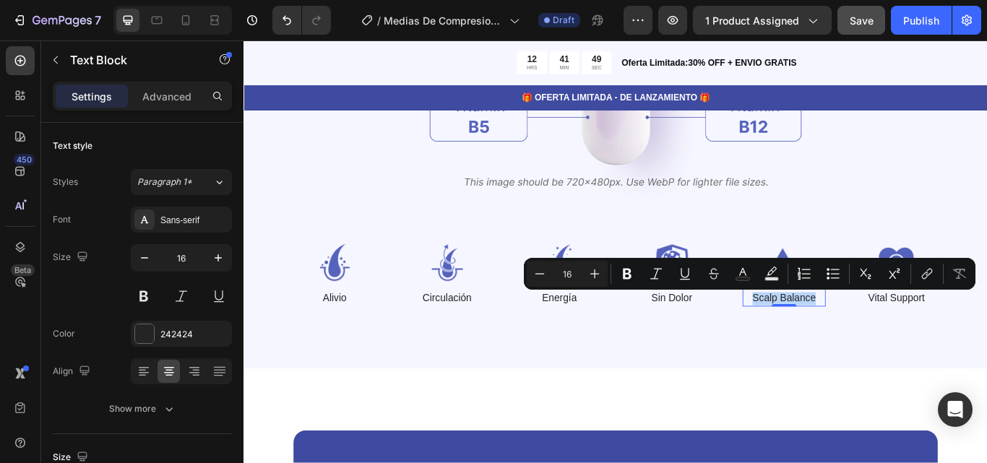
drag, startPoint x: 906, startPoint y: 340, endPoint x: 831, endPoint y: 340, distance: 75.2
click at [831, 340] on p "Scalp Balance" at bounding box center [873, 342] width 93 height 15
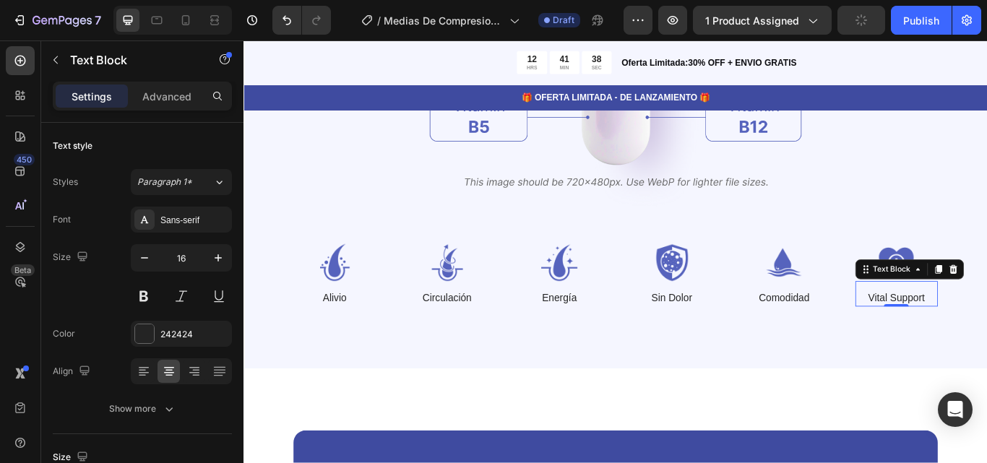
click at [987, 339] on p "Vital Support" at bounding box center [1004, 342] width 93 height 15
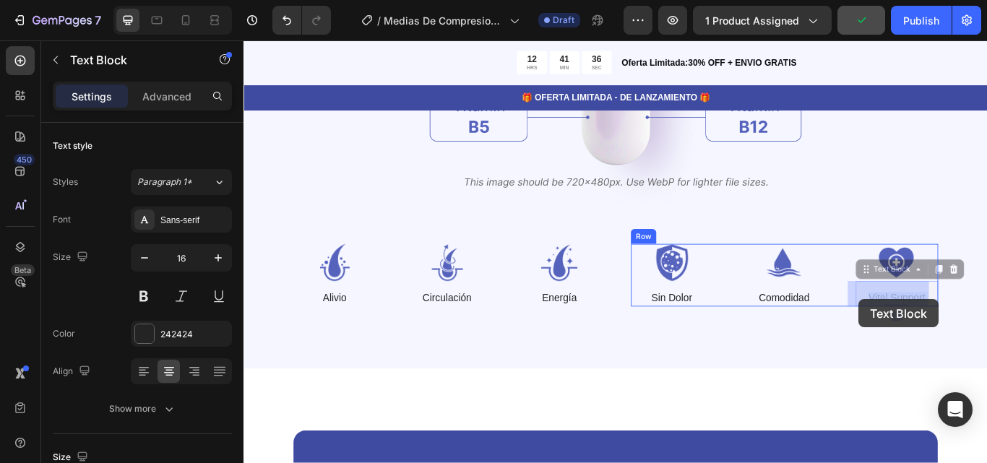
drag, startPoint x: 1034, startPoint y: 338, endPoint x: 961, endPoint y: 342, distance: 73.1
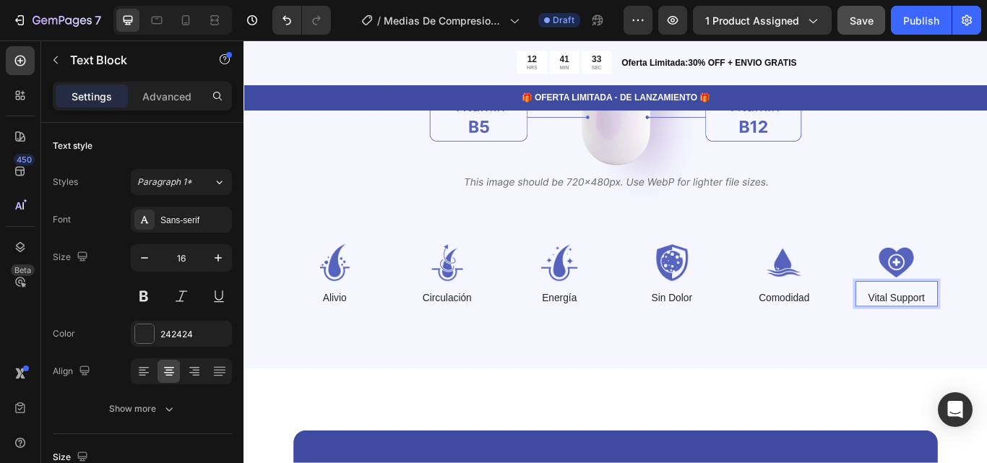
click at [987, 338] on p "Vital Support" at bounding box center [1004, 342] width 93 height 15
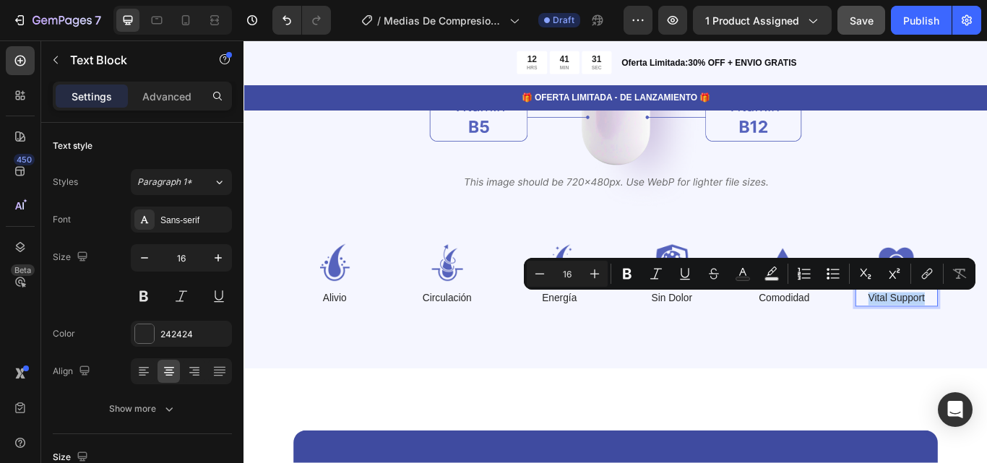
drag, startPoint x: 1032, startPoint y: 338, endPoint x: 963, endPoint y: 338, distance: 69.4
click at [963, 338] on p "Vital Support" at bounding box center [1004, 342] width 93 height 15
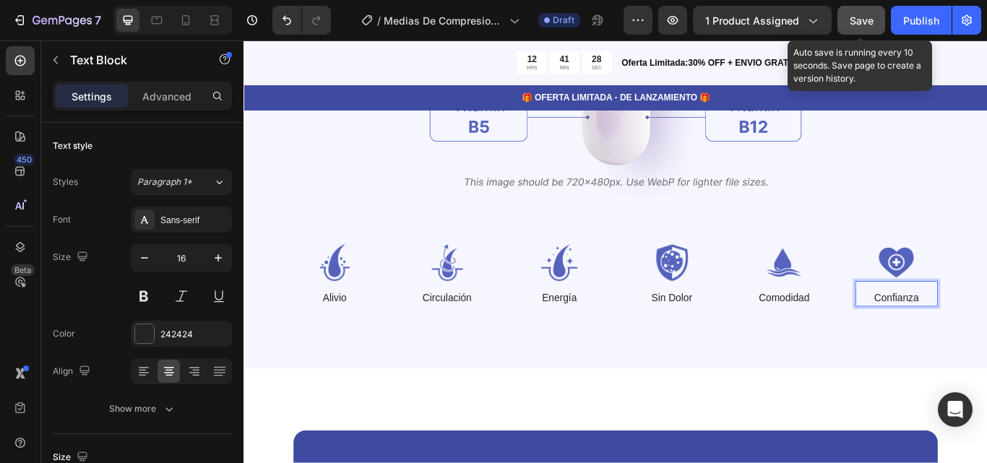
click at [862, 19] on span "Save" at bounding box center [862, 20] width 24 height 12
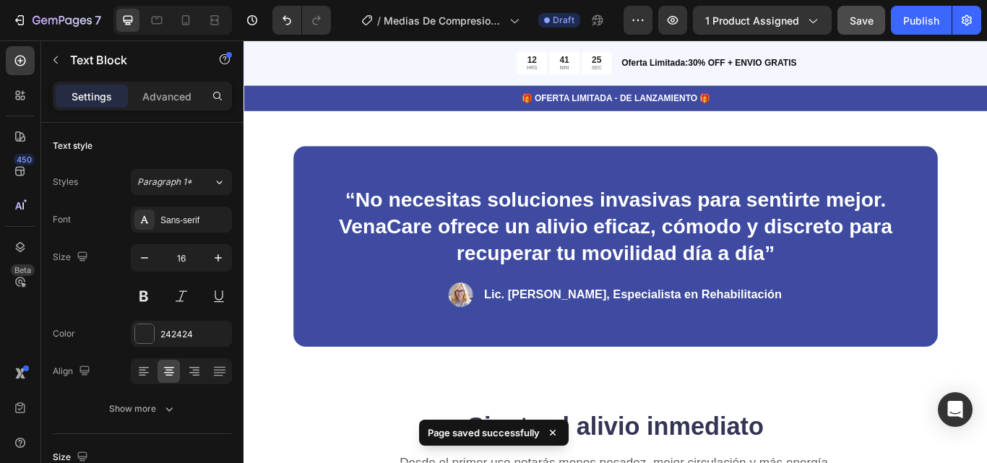
scroll to position [2084, 0]
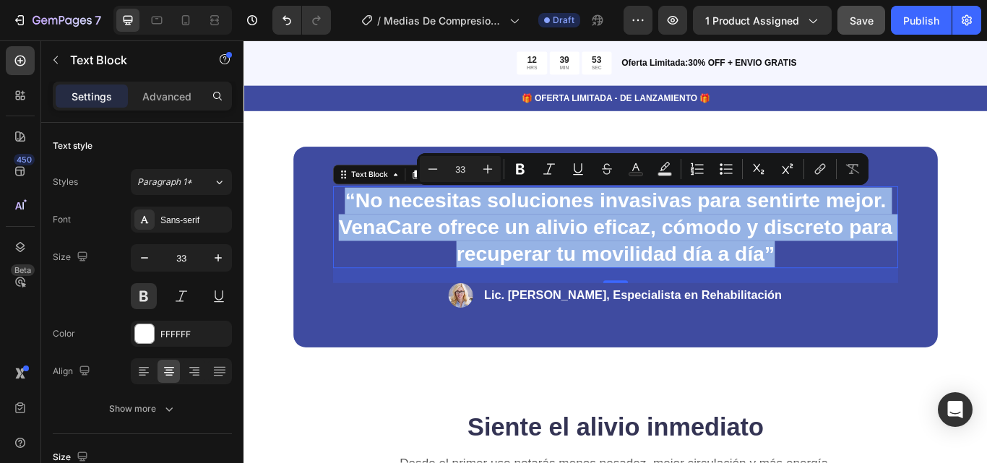
drag, startPoint x: 904, startPoint y: 284, endPoint x: 361, endPoint y: 220, distance: 547.4
click at [361, 220] on p "“No necesitas soluciones invasivas para sentirte mejor. VenaCare ofrece un aliv…" at bounding box center [677, 259] width 656 height 93
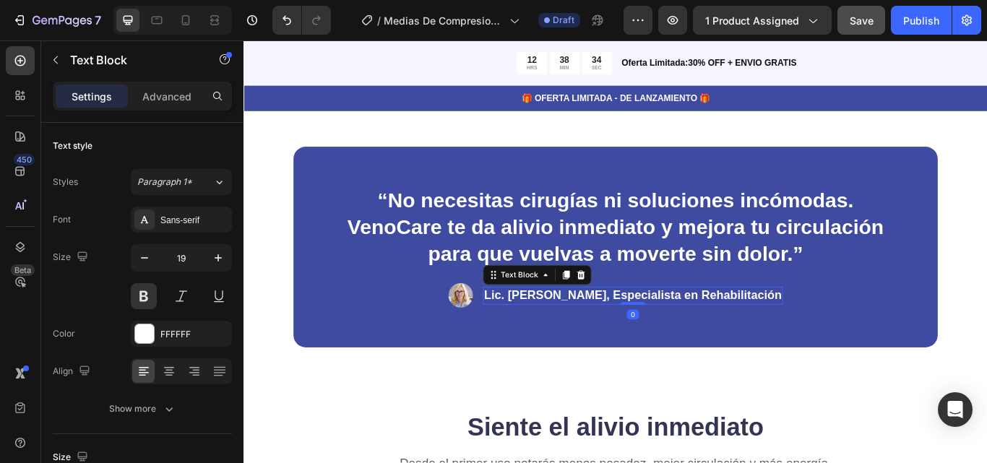
scroll to position [2080, 0]
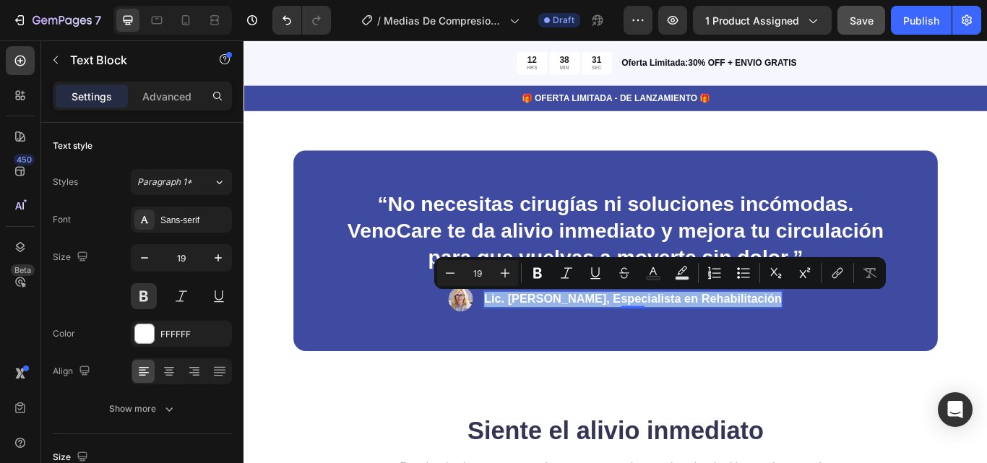
drag, startPoint x: 851, startPoint y: 340, endPoint x: 531, endPoint y: 342, distance: 319.5
click at [531, 342] on p "Lic. [PERSON_NAME], Especialista en Rehabilitación" at bounding box center [697, 343] width 347 height 18
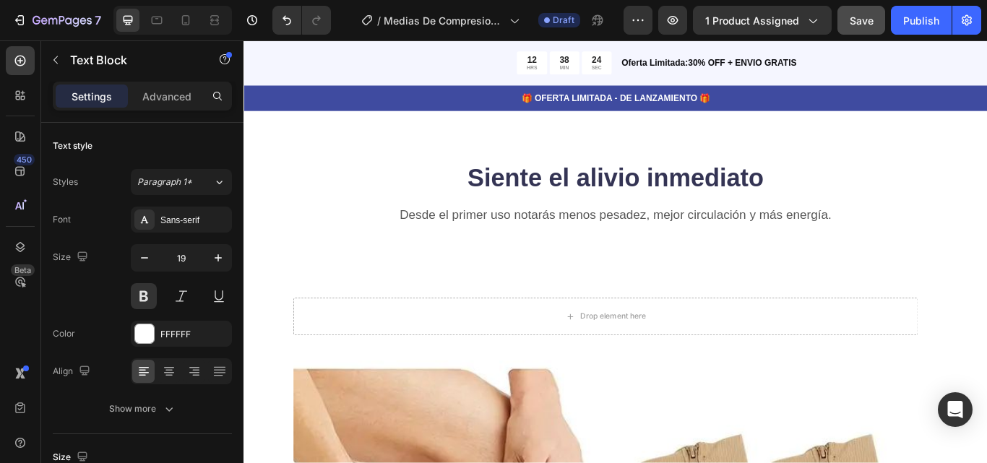
scroll to position [2375, 0]
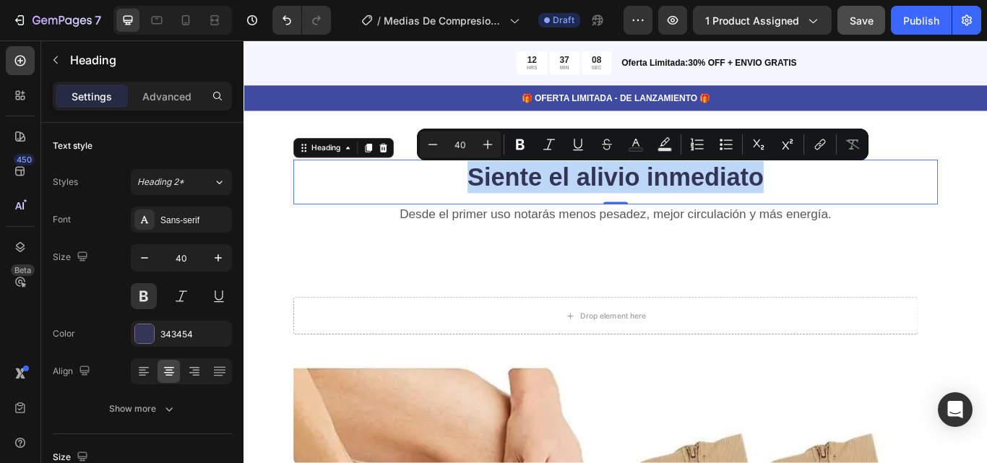
drag, startPoint x: 866, startPoint y: 202, endPoint x: 494, endPoint y: 200, distance: 372.3
click at [494, 200] on p "Siente el alivio inmediato" at bounding box center [677, 200] width 749 height 38
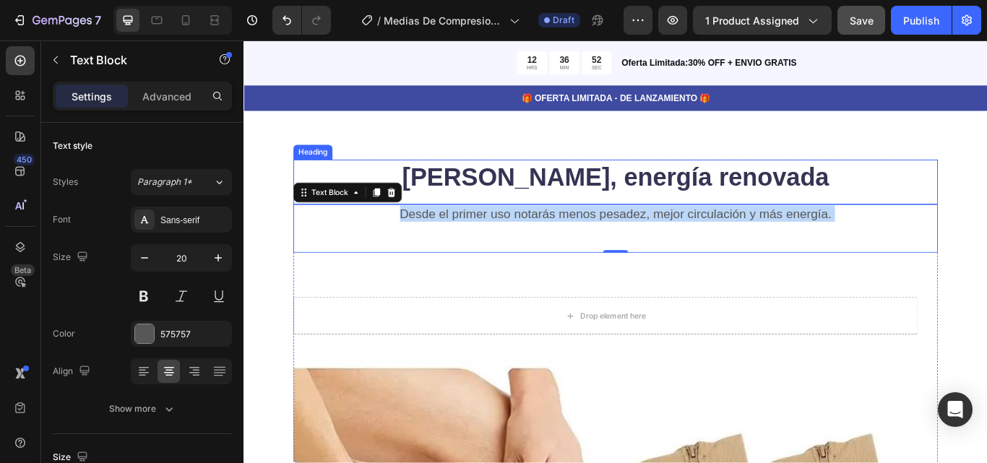
drag, startPoint x: 940, startPoint y: 244, endPoint x: 546, endPoint y: 229, distance: 394.2
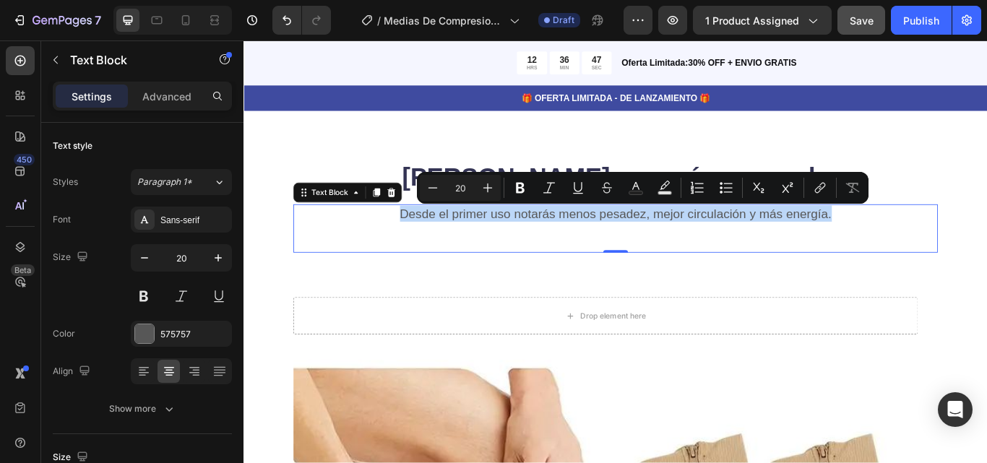
drag, startPoint x: 942, startPoint y: 240, endPoint x: 413, endPoint y: 251, distance: 528.5
click at [413, 251] on p "Desde el primer uso notarás menos pesadez, mejor circulación y más energía." at bounding box center [677, 242] width 749 height 19
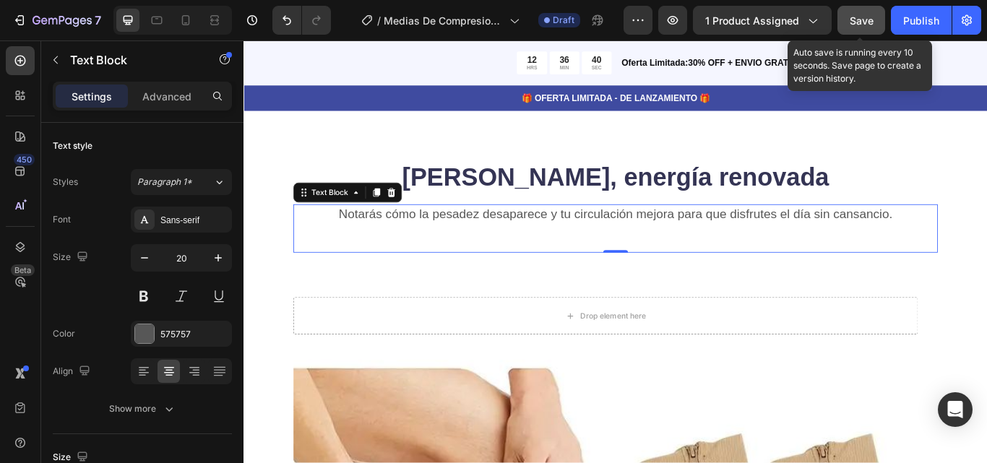
click at [862, 13] on div "Save" at bounding box center [862, 20] width 24 height 15
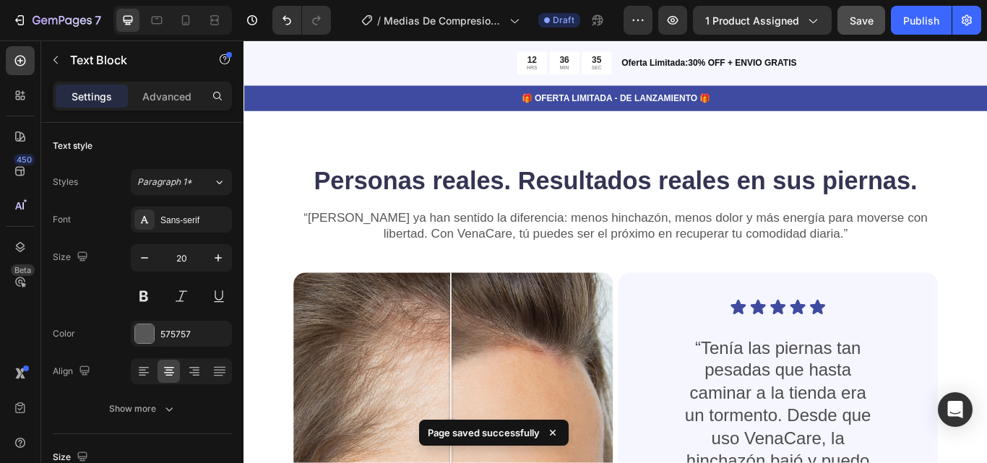
scroll to position [3400, 0]
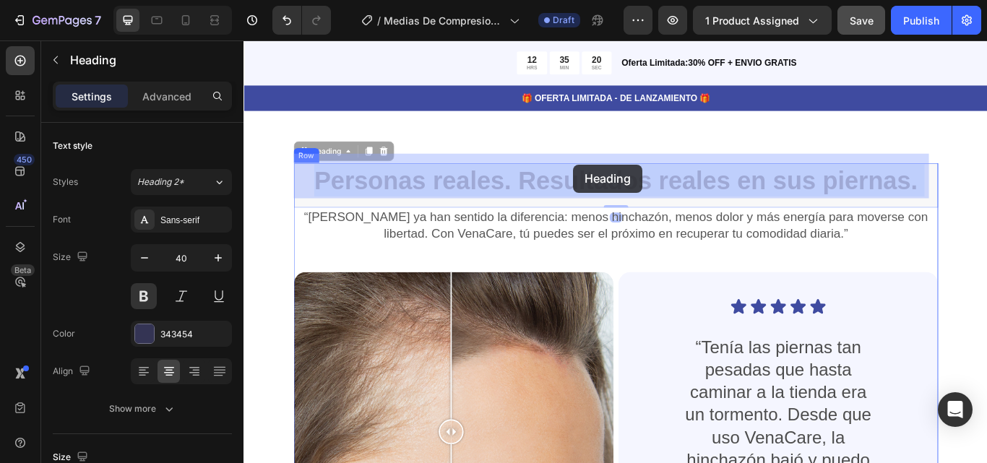
drag, startPoint x: 1029, startPoint y: 190, endPoint x: 628, endPoint y: 185, distance: 400.5
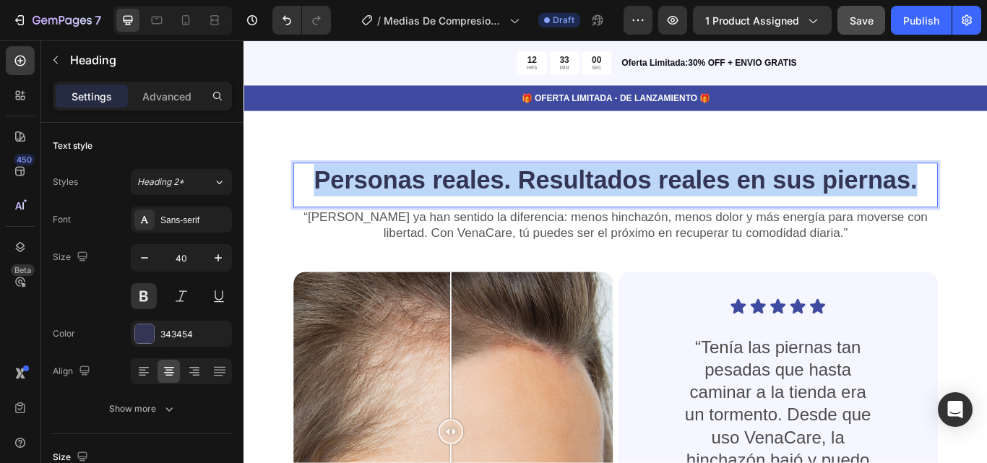
drag, startPoint x: 1024, startPoint y: 192, endPoint x: 327, endPoint y: 188, distance: 696.8
click at [327, 188] on p "Personas reales. Resultados reales en sus piernas." at bounding box center [677, 204] width 749 height 38
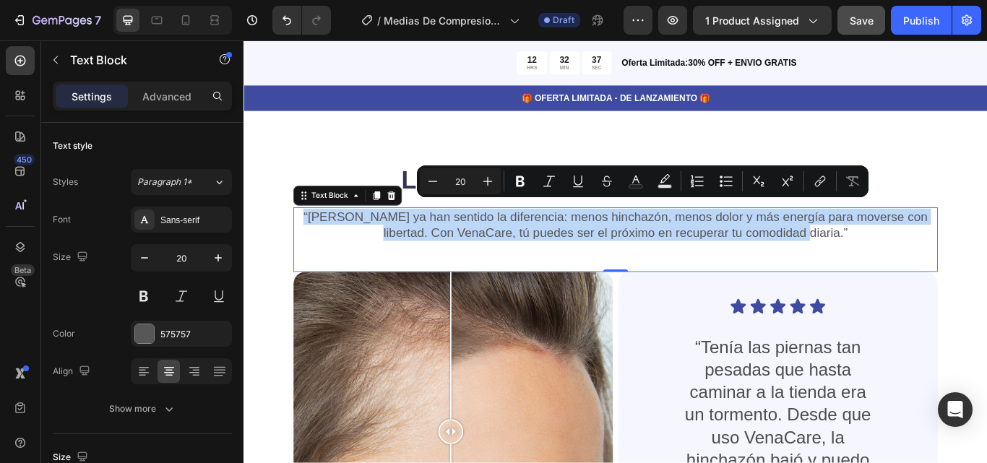
drag, startPoint x: 912, startPoint y: 252, endPoint x: 304, endPoint y: 231, distance: 608.3
click at [304, 237] on p "“[PERSON_NAME] ya han sentido la diferencia: menos hinchazón, menos dolor y más…" at bounding box center [677, 256] width 749 height 38
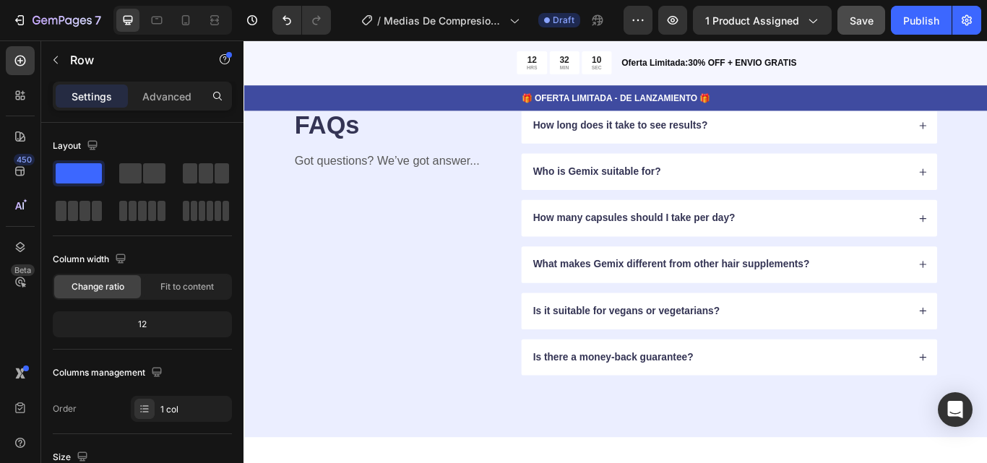
scroll to position [4229, 0]
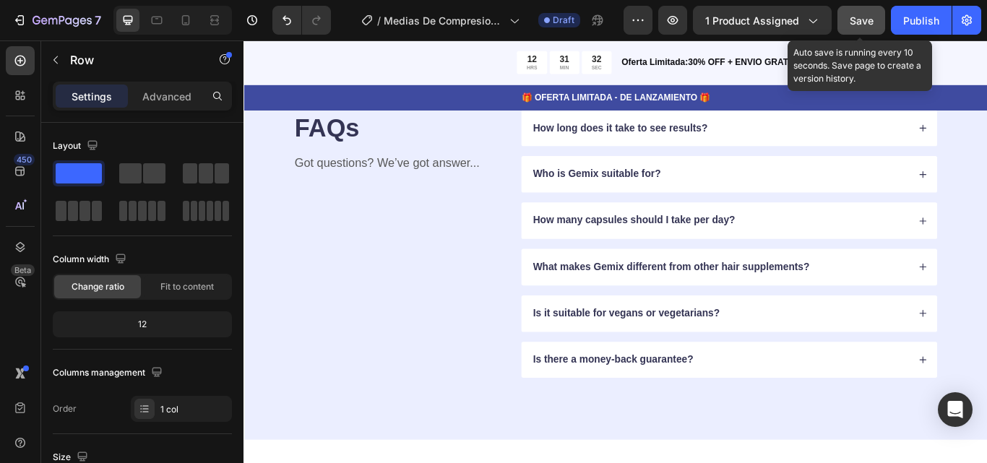
click at [863, 24] on span "Save" at bounding box center [862, 20] width 24 height 12
click at [838, 6] on button "Save" at bounding box center [862, 20] width 48 height 29
click at [838, 6] on button "button" at bounding box center [862, 20] width 48 height 29
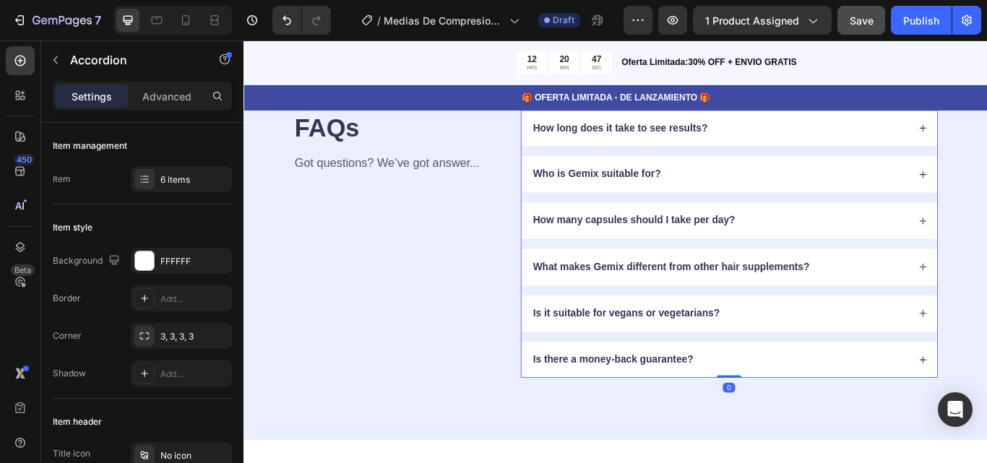
click at [780, 151] on p "How long does it take to see results?" at bounding box center [683, 143] width 204 height 15
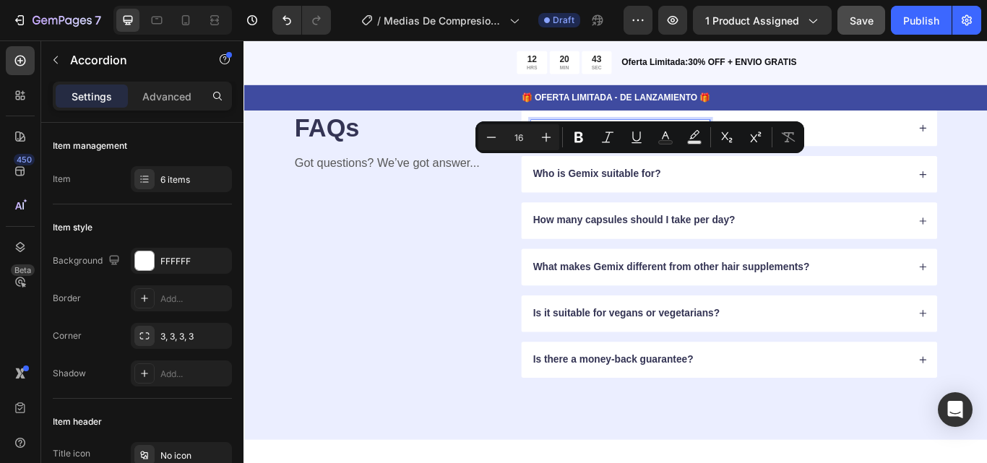
drag, startPoint x: 780, startPoint y: 181, endPoint x: 578, endPoint y: 181, distance: 202.4
click at [581, 151] on p "How long does it take to see results?" at bounding box center [683, 143] width 204 height 15
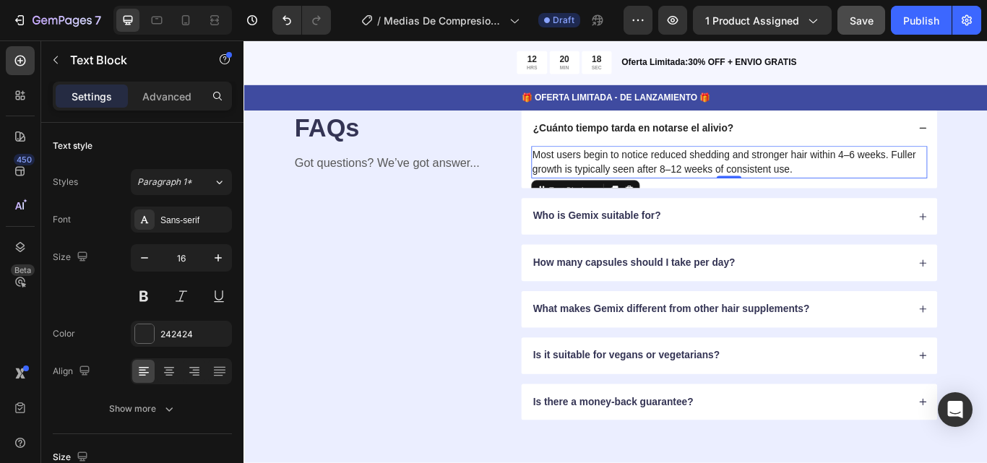
click at [889, 200] on p "Most users begin to notice reduced shedding and stronger hair within 4–6 weeks.…" at bounding box center [809, 183] width 459 height 35
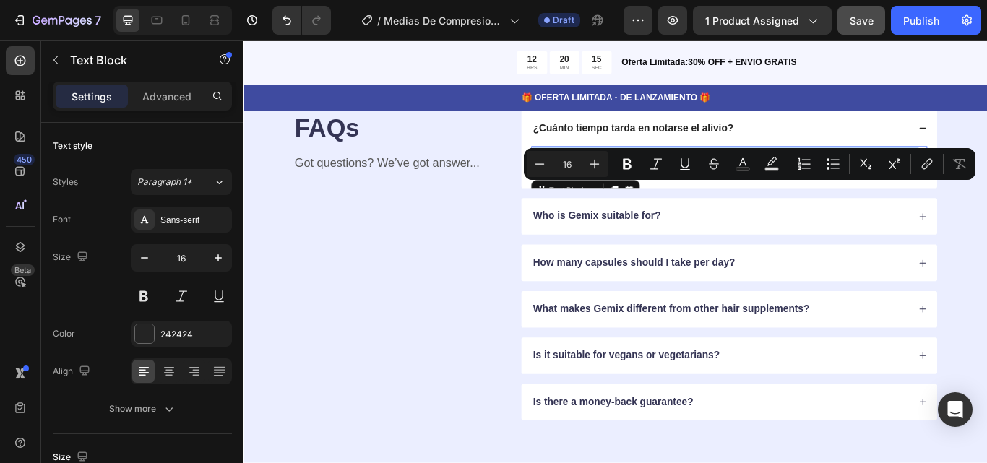
drag, startPoint x: 889, startPoint y: 227, endPoint x: 577, endPoint y: 213, distance: 312.6
click at [580, 200] on p "Most users begin to notice reduced shedding and stronger hair within 4–6 weeks.…" at bounding box center [809, 183] width 459 height 35
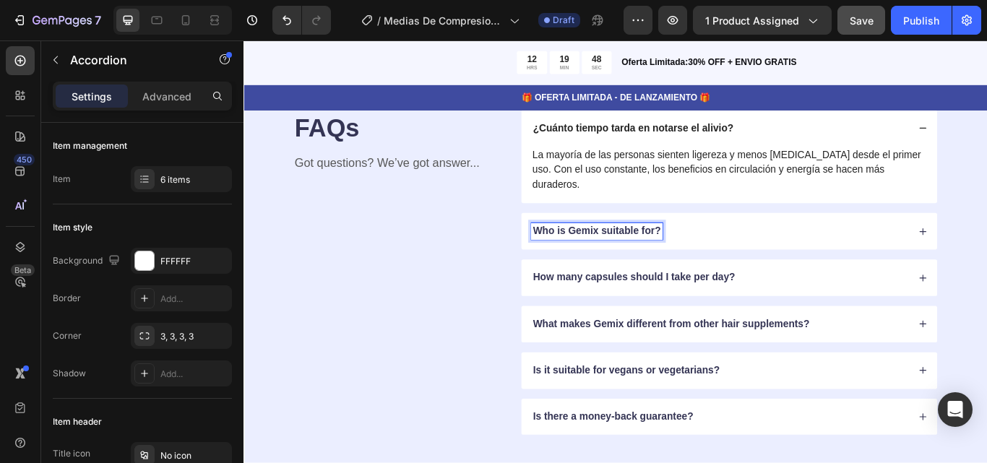
click at [724, 271] on p "Who is Gemix suitable for?" at bounding box center [655, 263] width 149 height 15
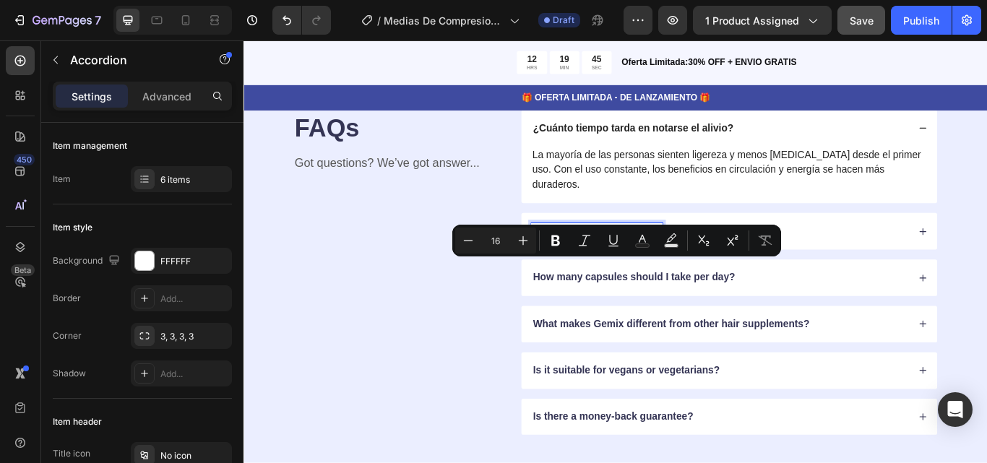
drag, startPoint x: 724, startPoint y: 303, endPoint x: 576, endPoint y: 304, distance: 148.2
click at [579, 273] on div "Who is Gemix suitable for?" at bounding box center [655, 264] width 153 height 20
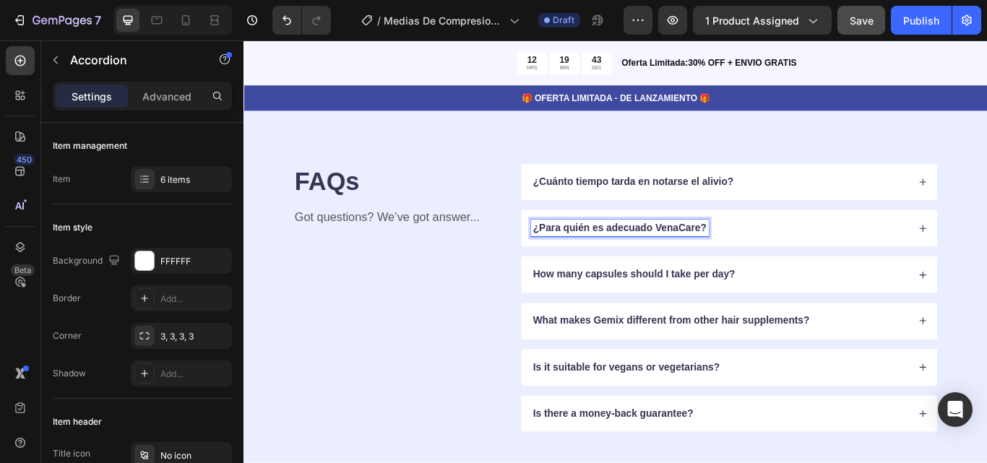
scroll to position [4163, 0]
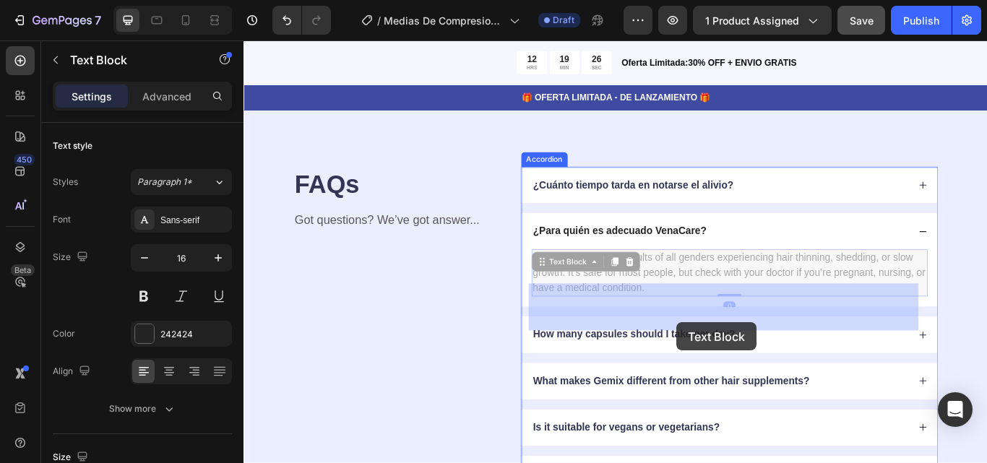
drag, startPoint x: 768, startPoint y: 368, endPoint x: 747, endPoint y: 369, distance: 20.3
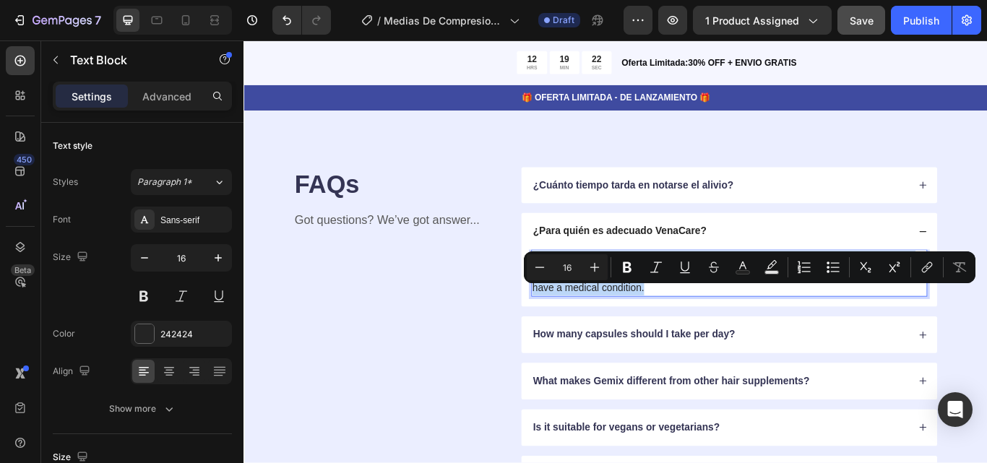
drag, startPoint x: 726, startPoint y: 367, endPoint x: 577, endPoint y: 340, distance: 152.0
click at [580, 338] on p "Follix is designed for adults of all genders experiencing hair thinning, sheddi…" at bounding box center [809, 312] width 459 height 52
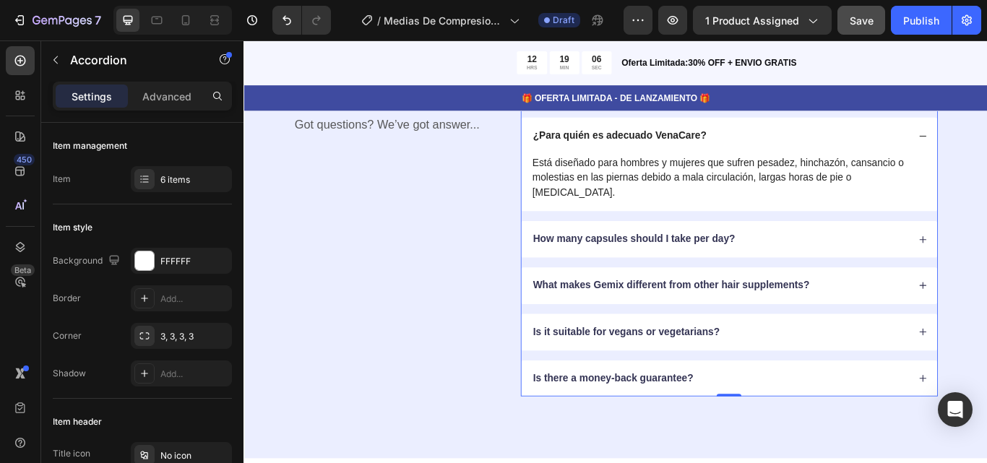
scroll to position [4315, 0]
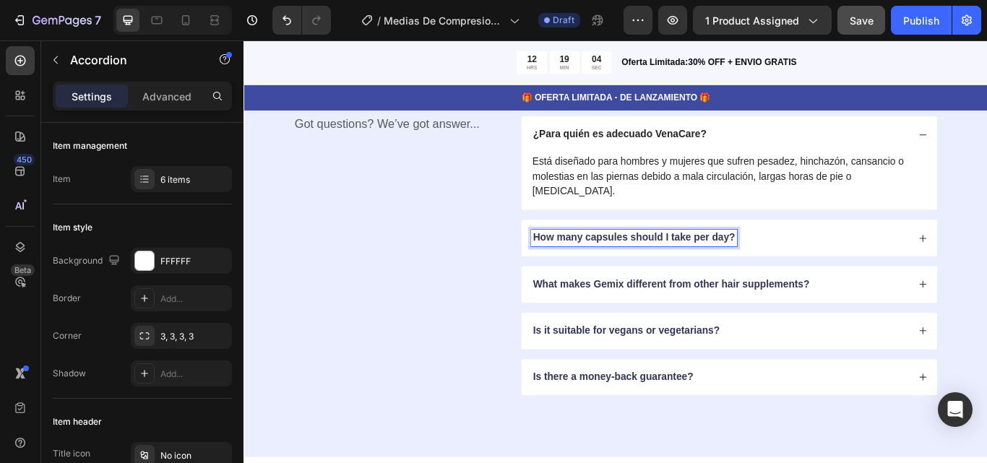
click at [813, 262] on div "How many capsules should I take per day?" at bounding box center [699, 272] width 240 height 20
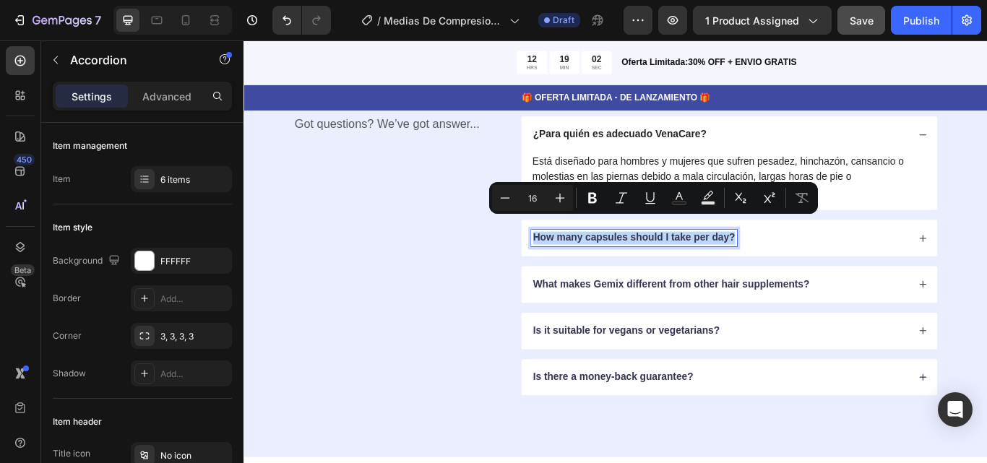
drag, startPoint x: 813, startPoint y: 252, endPoint x: 575, endPoint y: 255, distance: 237.8
click at [579, 262] on div "How many capsules should I take per day?" at bounding box center [699, 272] width 240 height 20
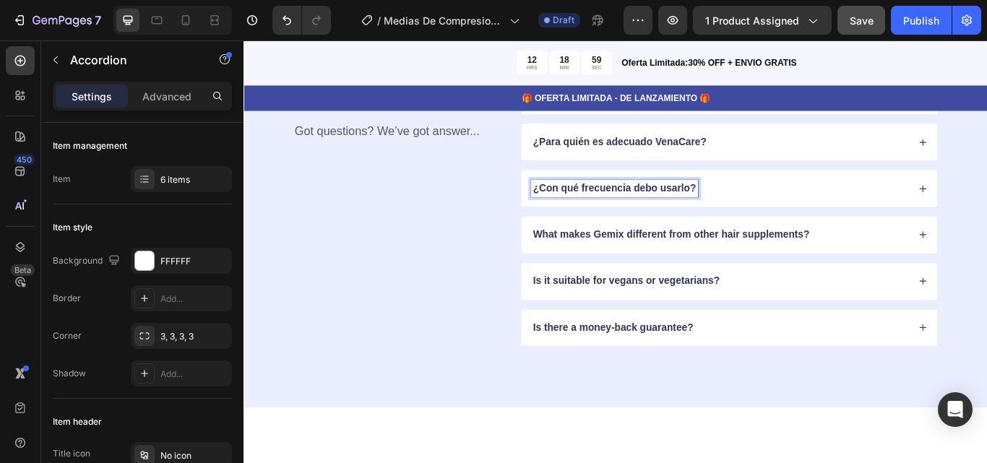
scroll to position [4266, 0]
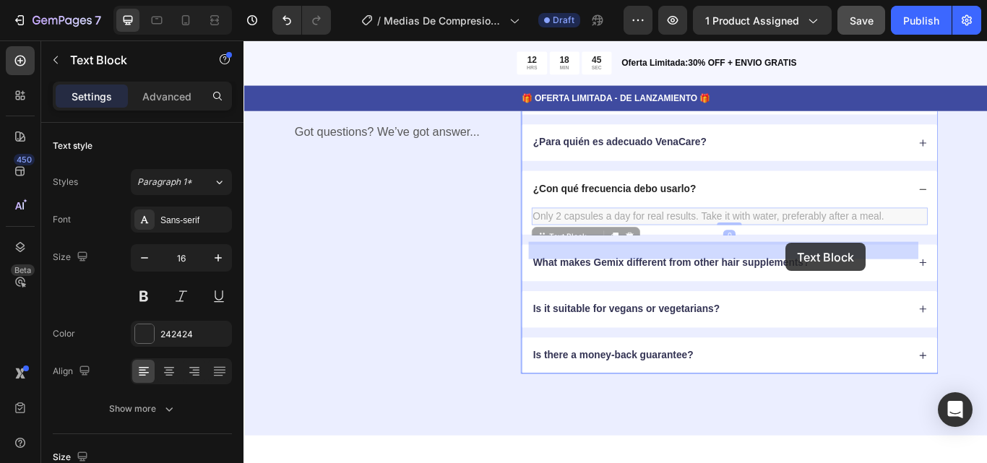
drag, startPoint x: 991, startPoint y: 284, endPoint x: 864, endPoint y: 277, distance: 127.4
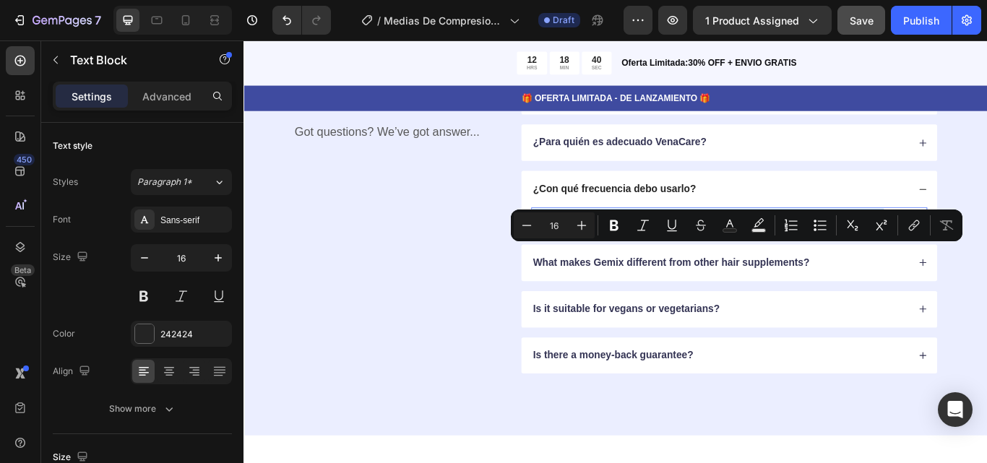
drag, startPoint x: 998, startPoint y: 286, endPoint x: 575, endPoint y: 286, distance: 423.6
click at [579, 256] on div "Only 2 capsules a day for real results. Take it with water, preferably after a …" at bounding box center [810, 246] width 462 height 20
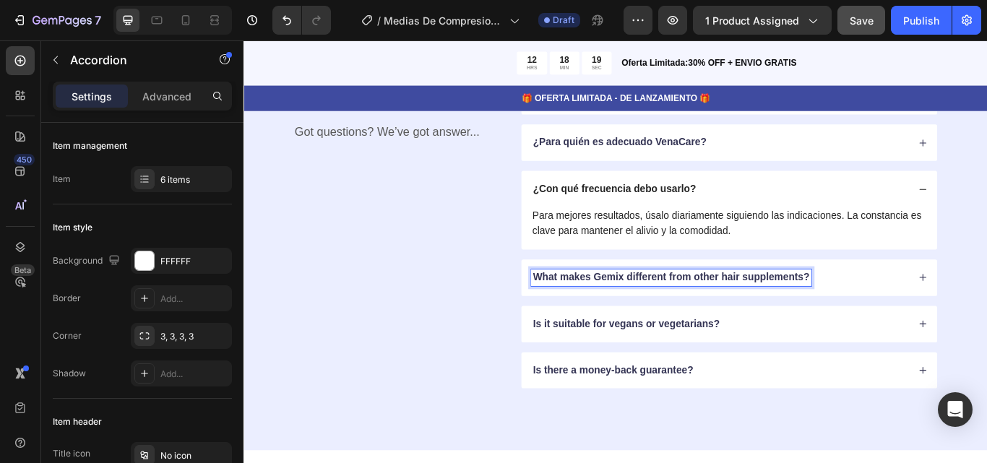
click at [901, 327] on div "What makes Gemix different from other hair supplements?" at bounding box center [742, 318] width 327 height 20
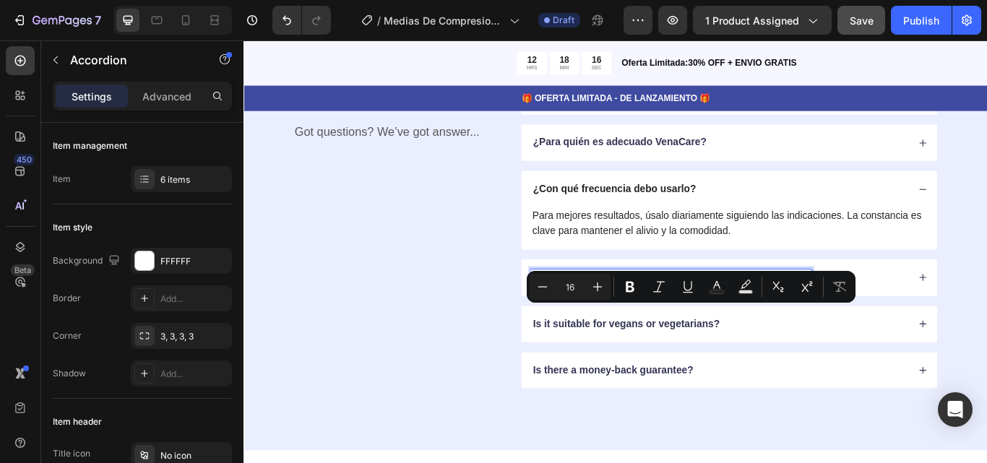
drag, startPoint x: 901, startPoint y: 361, endPoint x: 580, endPoint y: 358, distance: 321.0
click at [580, 327] on div "What makes Gemix different from other hair supplements?" at bounding box center [742, 318] width 327 height 20
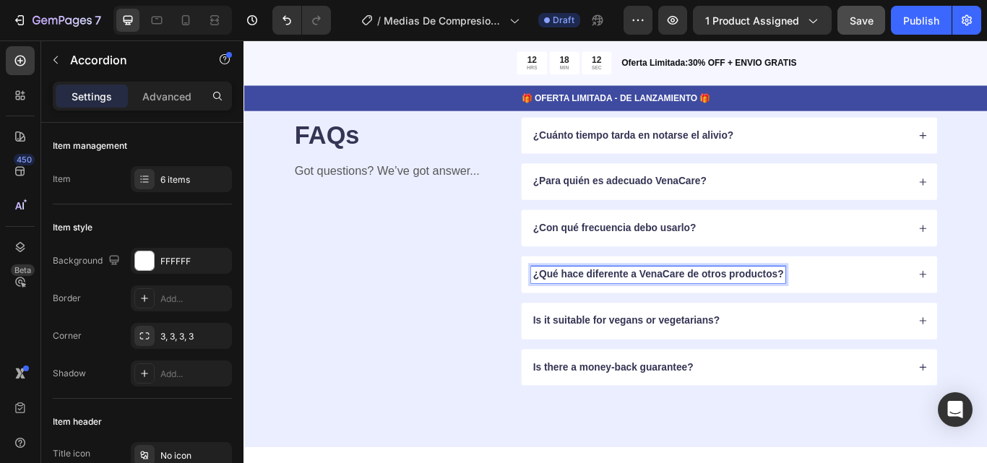
scroll to position [4218, 0]
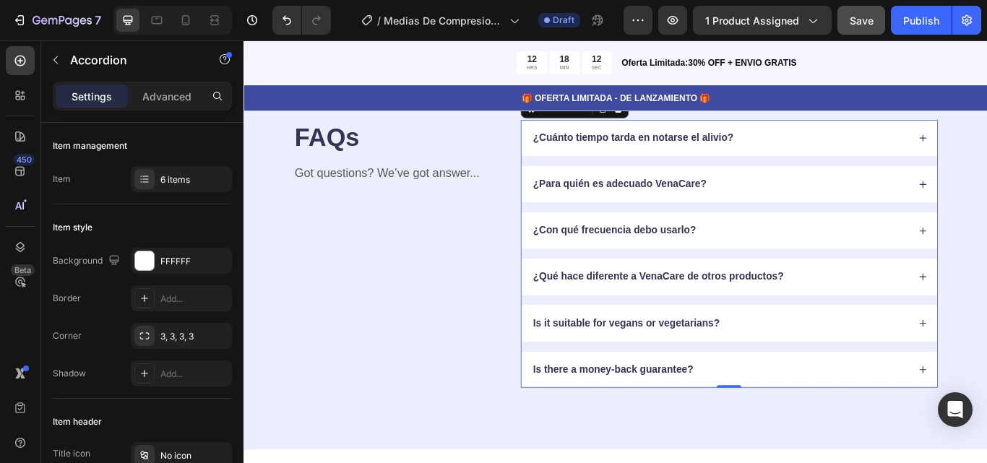
click at [987, 338] on div "¿Qué hace diferente a VenaCare de otros productos?" at bounding box center [809, 317] width 485 height 43
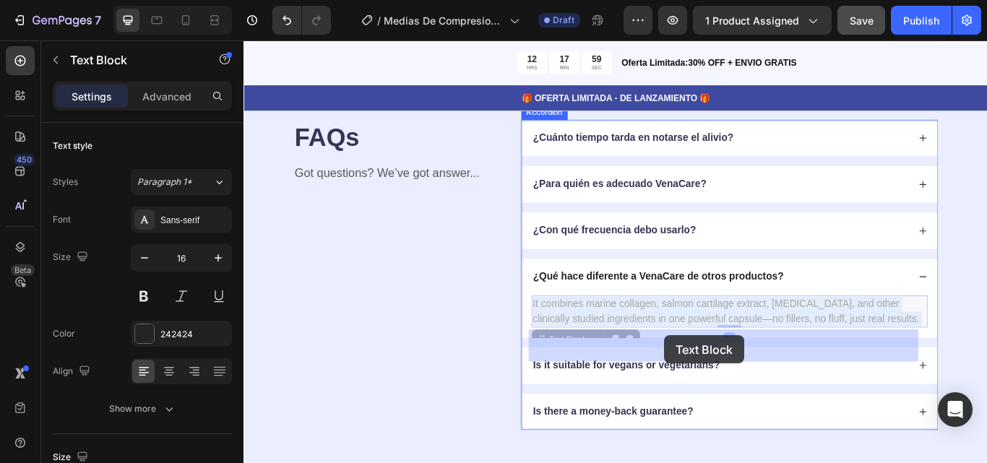
drag, startPoint x: 958, startPoint y: 403, endPoint x: 734, endPoint y: 385, distance: 224.1
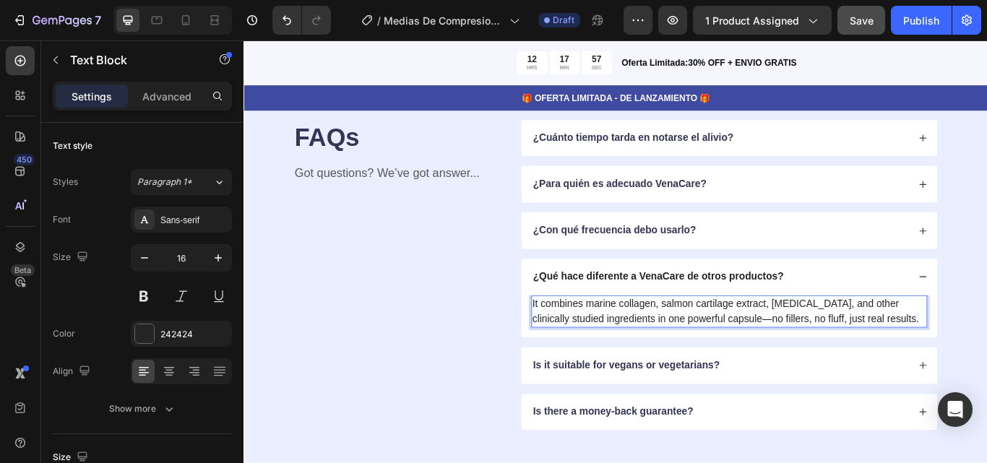
click at [950, 374] on p "It combines marine collagen, salmon cartilage extract, [MEDICAL_DATA], and othe…" at bounding box center [809, 357] width 459 height 35
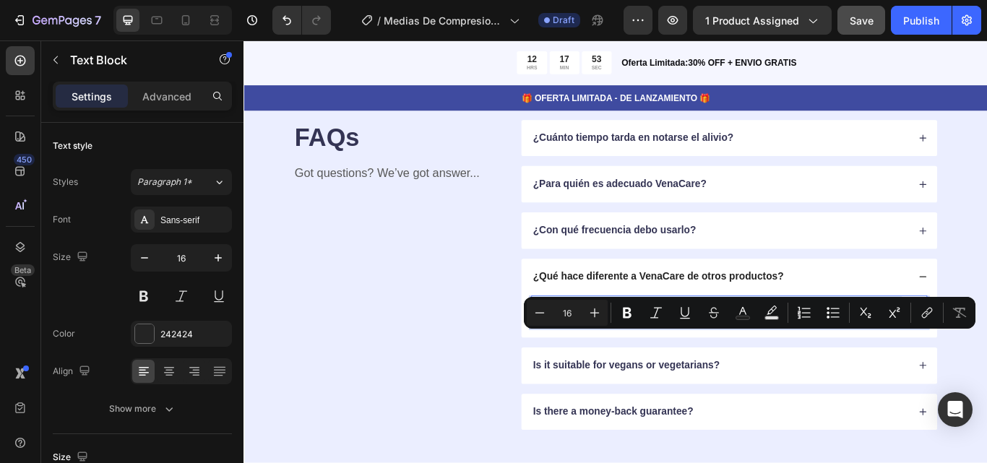
drag, startPoint x: 950, startPoint y: 406, endPoint x: 576, endPoint y: 389, distance: 374.1
click at [580, 374] on p "It combines marine collagen, salmon cartilage extract, [MEDICAL_DATA], and othe…" at bounding box center [809, 357] width 459 height 35
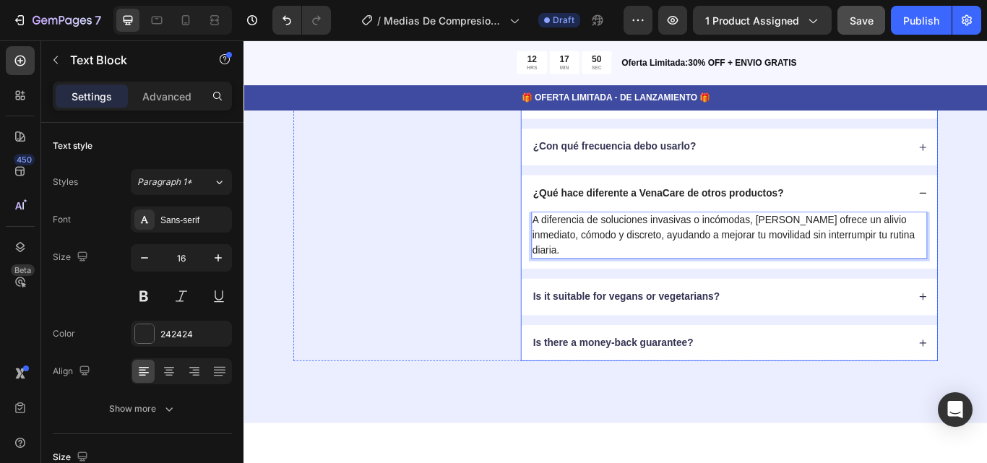
scroll to position [4368, 0]
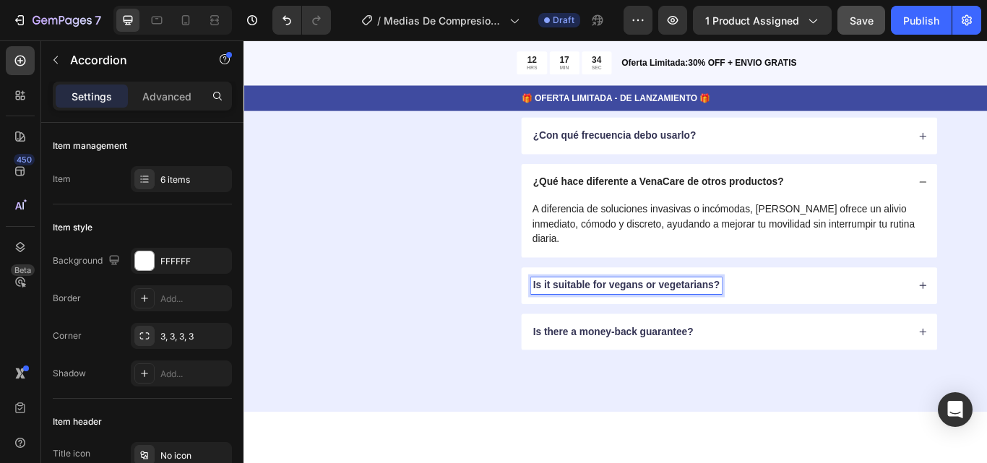
click at [795, 317] on div "Is it suitable for vegans or vegetarians?" at bounding box center [690, 327] width 222 height 20
drag, startPoint x: 795, startPoint y: 312, endPoint x: 577, endPoint y: 309, distance: 218.3
click at [579, 317] on div "Is it suitable for vegans or vegetarians?" at bounding box center [690, 327] width 222 height 20
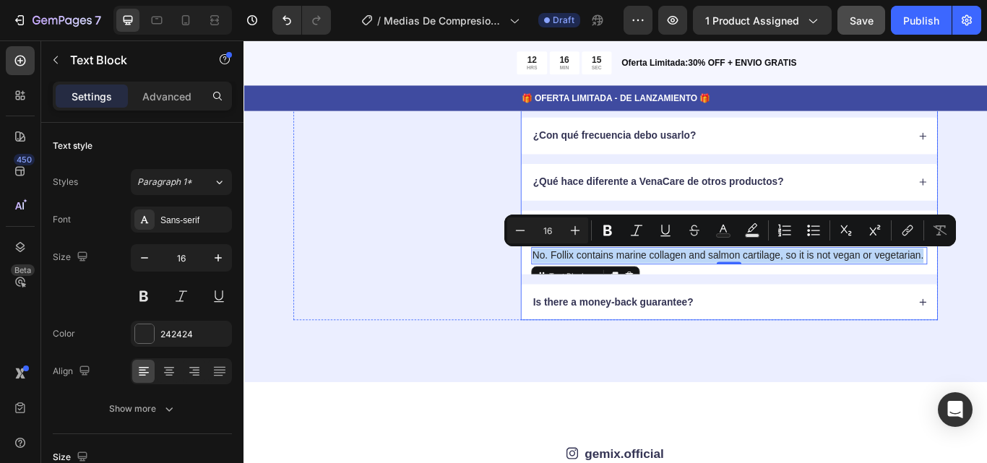
drag, startPoint x: 647, startPoint y: 307, endPoint x: 572, endPoint y: 292, distance: 76.0
click at [572, 292] on div "No. Follix contains marine collagen and salmon cartilage, so it is not vegan or…" at bounding box center [809, 298] width 485 height 32
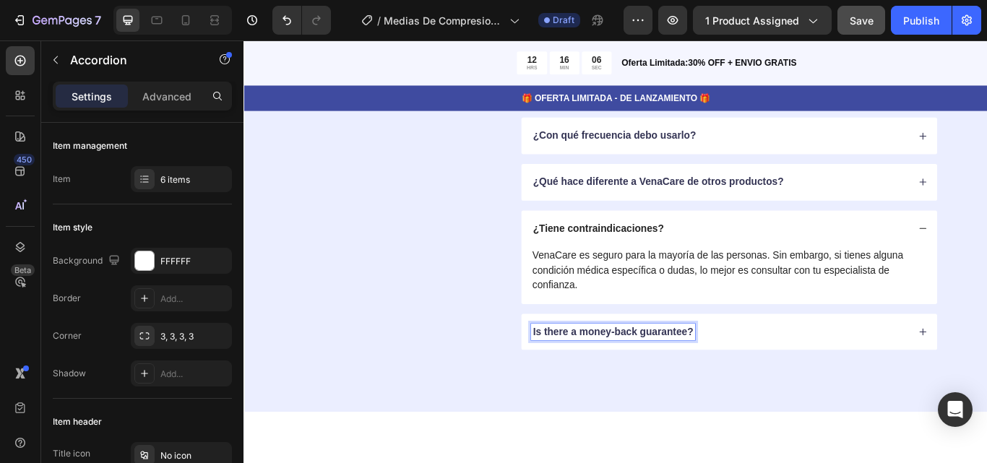
click at [763, 383] on p "Is there a money-back guarantee?" at bounding box center [674, 381] width 187 height 15
drag, startPoint x: 763, startPoint y: 383, endPoint x: 577, endPoint y: 379, distance: 186.5
click at [581, 379] on p "Is there a money-back guarantee?" at bounding box center [674, 381] width 187 height 15
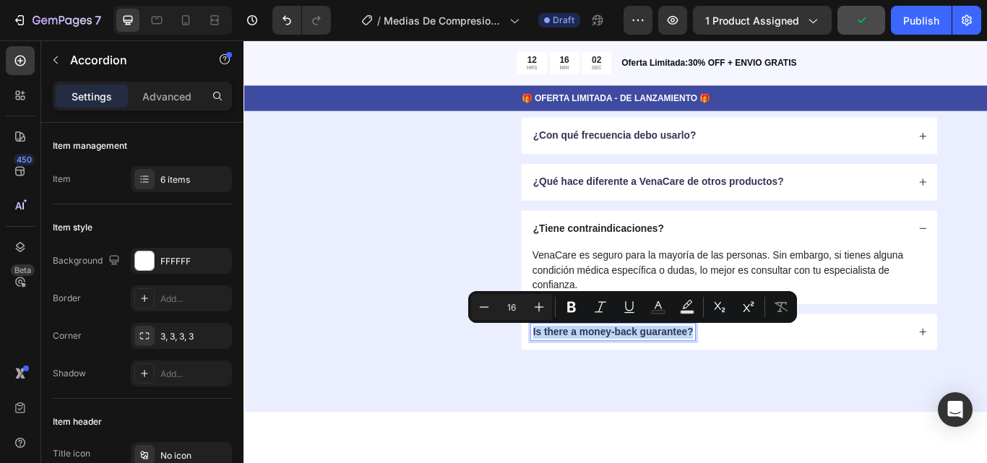
copy p "Is there a money-back guarantee?"
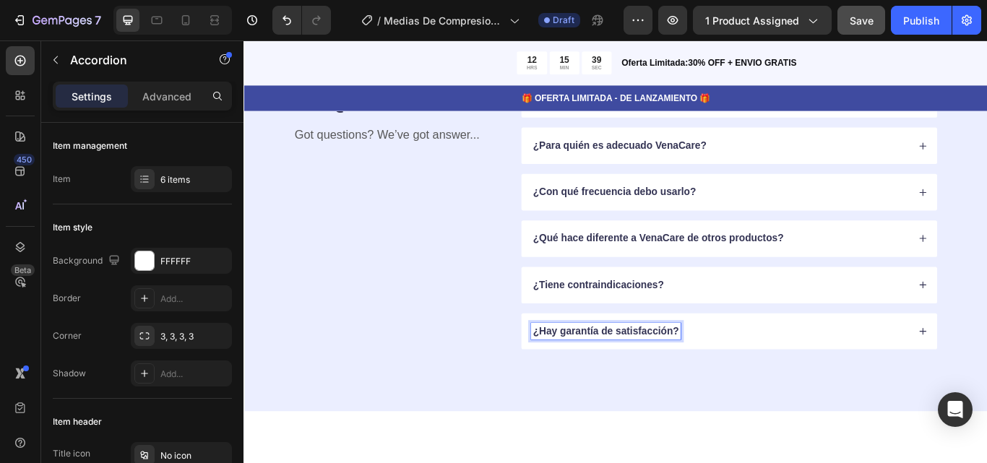
scroll to position [4302, 0]
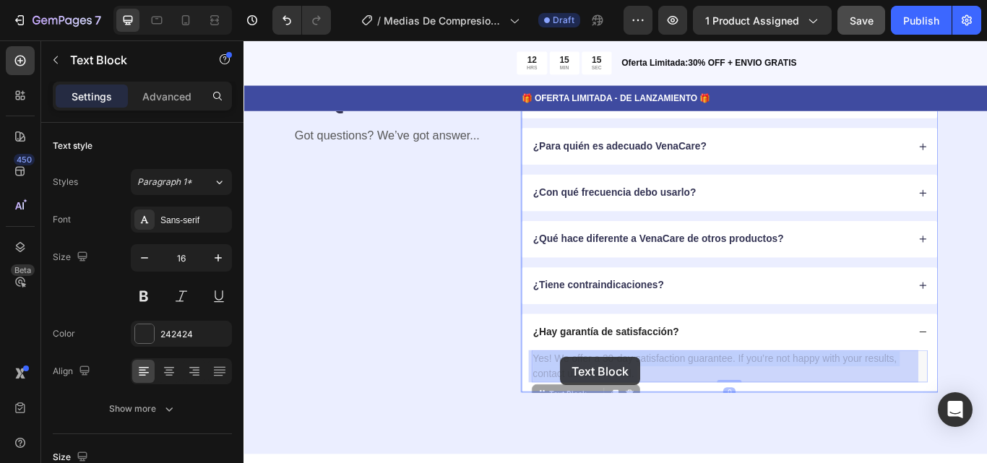
drag, startPoint x: 708, startPoint y: 426, endPoint x: 601, endPoint y: 408, distance: 107.9
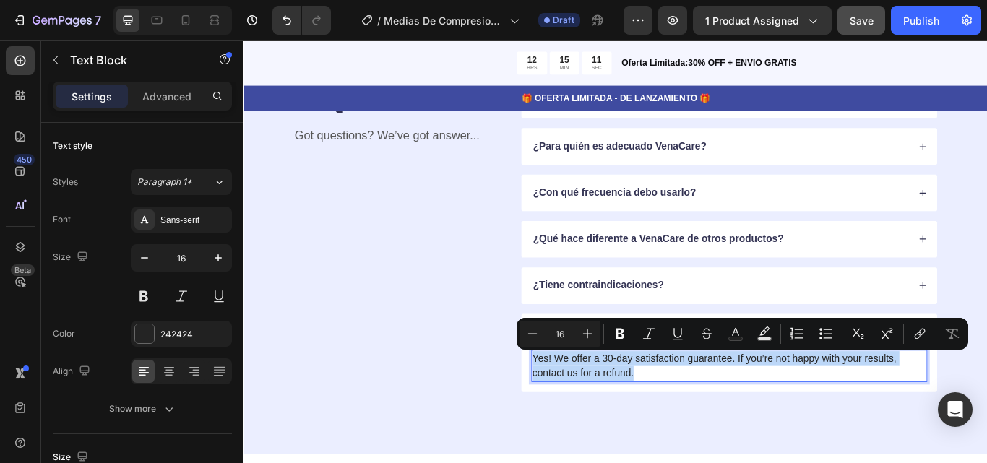
drag, startPoint x: 721, startPoint y: 428, endPoint x: 577, endPoint y: 408, distance: 146.0
click at [580, 408] on p "Yes! We offer a 30-day satisfaction guarantee. If you’re not happy with your re…" at bounding box center [809, 420] width 459 height 35
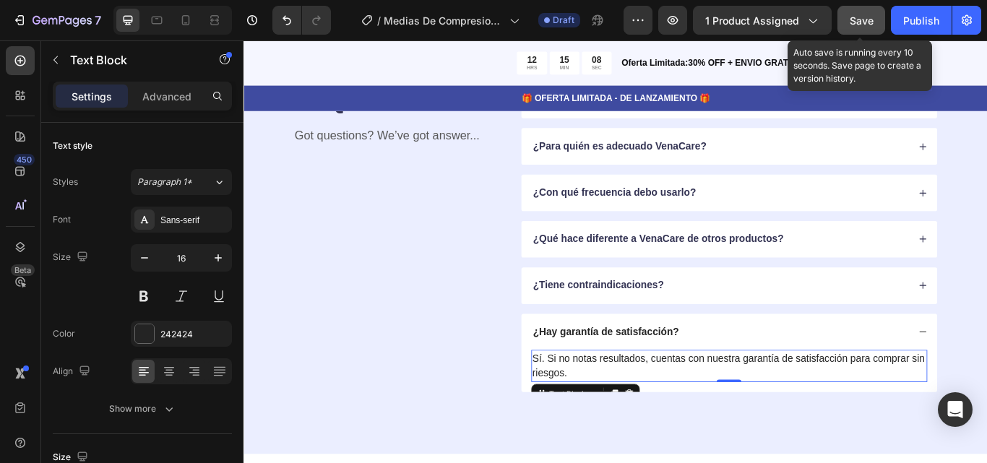
click at [860, 20] on span "Save" at bounding box center [862, 20] width 24 height 12
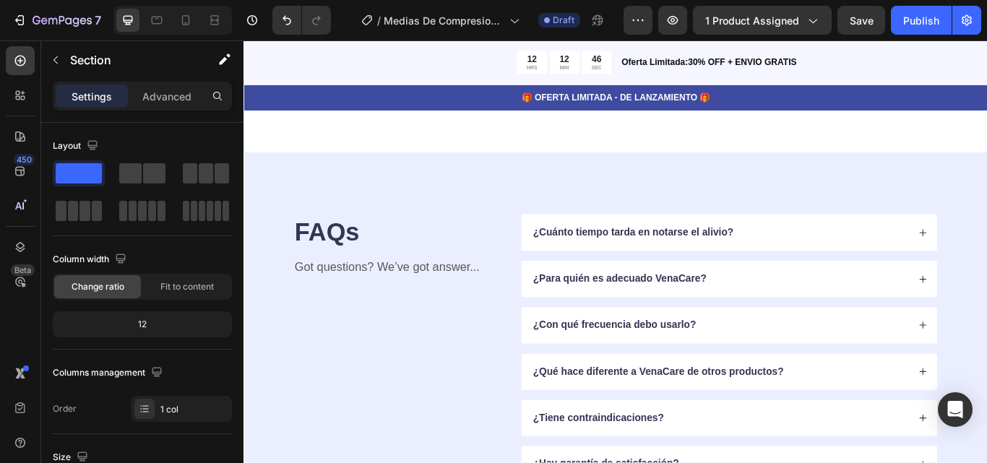
scroll to position [4149, 0]
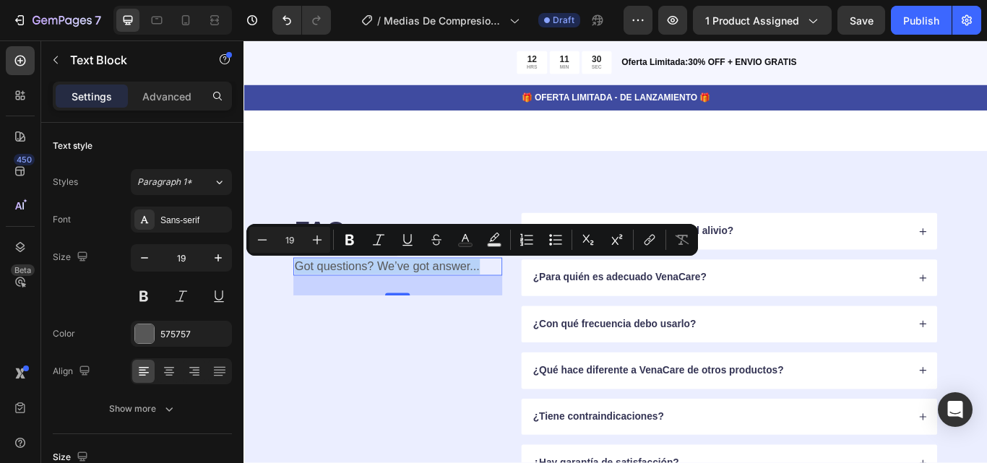
drag, startPoint x: 526, startPoint y: 306, endPoint x: 305, endPoint y: 303, distance: 220.5
click at [305, 303] on p "Got questions? We’ve got answer..." at bounding box center [423, 305] width 241 height 18
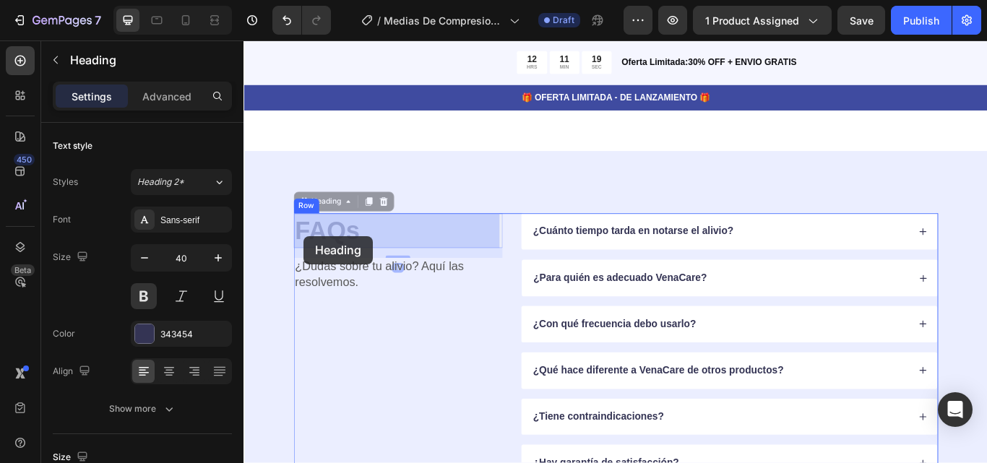
drag, startPoint x: 382, startPoint y: 269, endPoint x: 351, endPoint y: 262, distance: 31.0
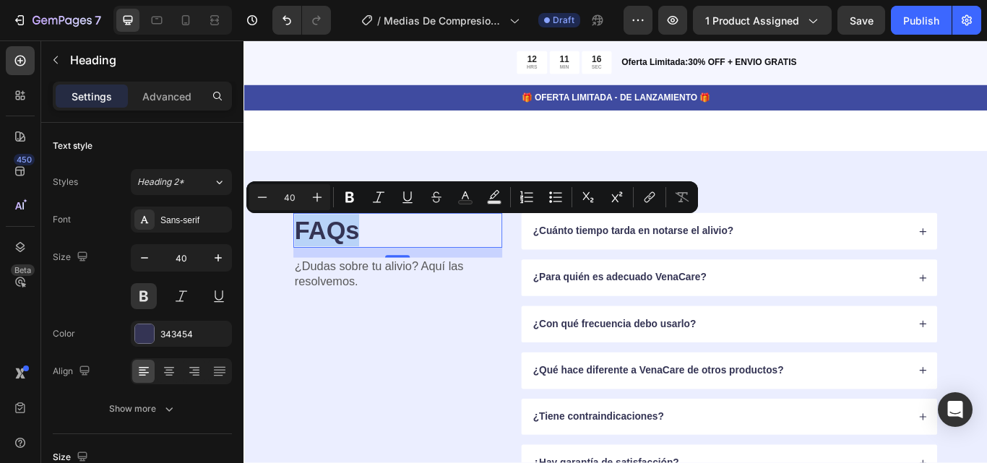
drag, startPoint x: 383, startPoint y: 265, endPoint x: 301, endPoint y: 267, distance: 81.7
click at [301, 267] on h2 "FAQs" at bounding box center [423, 262] width 244 height 40
copy p "FAQs"
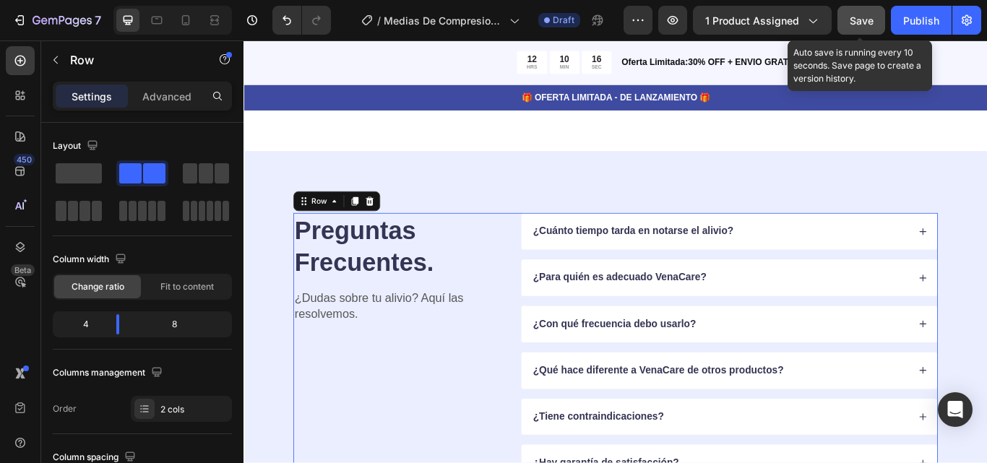
click at [862, 15] on span "Save" at bounding box center [862, 20] width 24 height 12
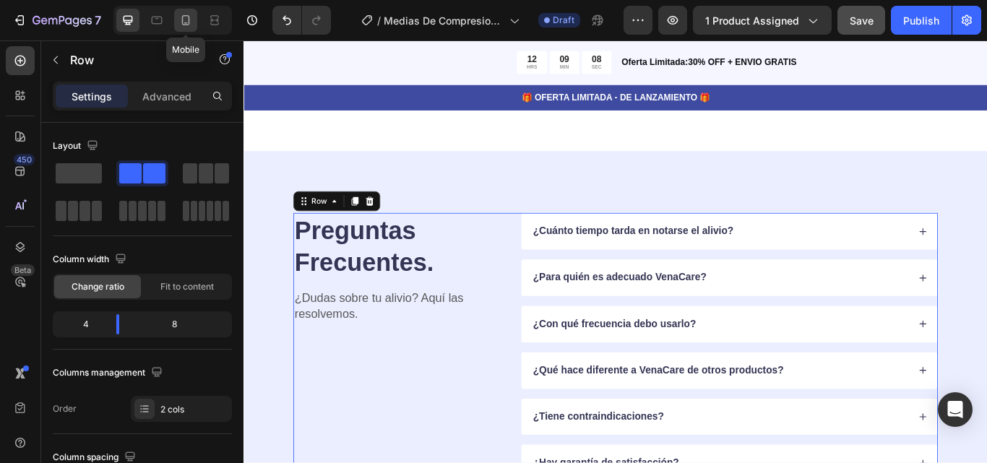
click at [192, 20] on icon at bounding box center [186, 20] width 14 height 14
type input "0"
type input "100%"
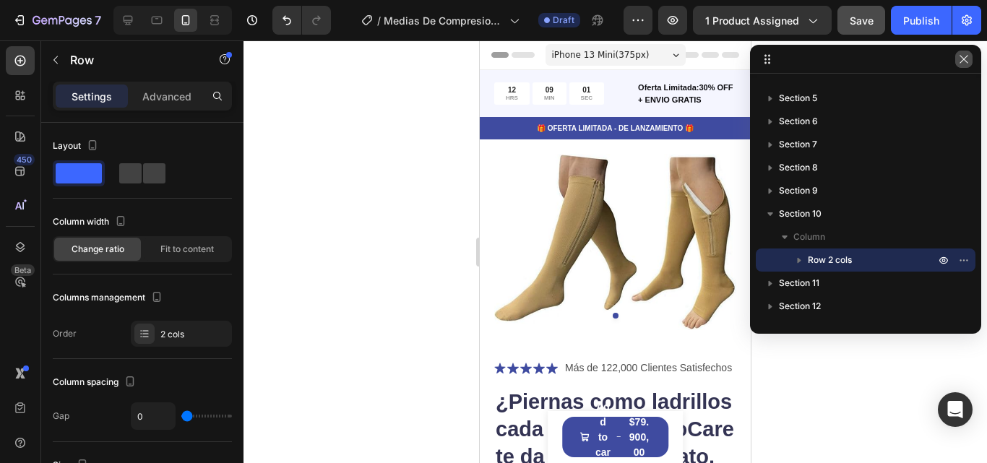
click at [963, 61] on icon "button" at bounding box center [964, 59] width 12 height 12
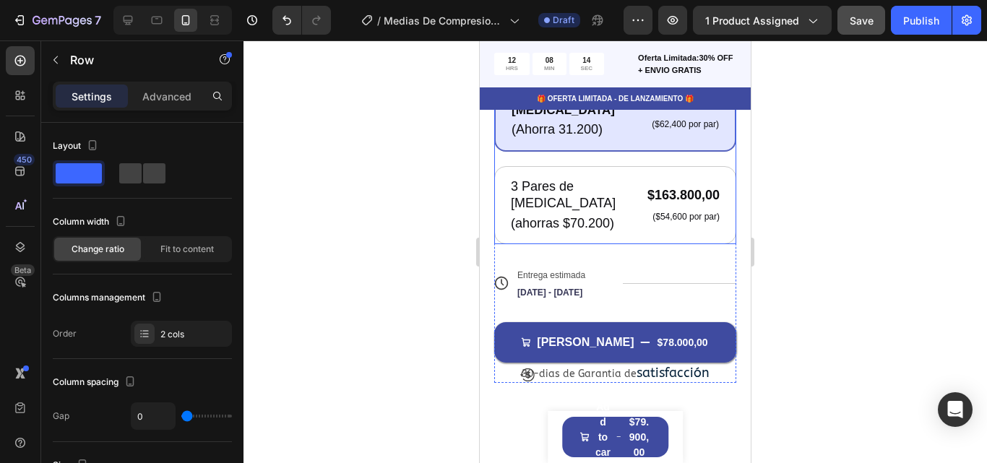
scroll to position [639, 0]
click at [825, 283] on div at bounding box center [616, 251] width 744 height 423
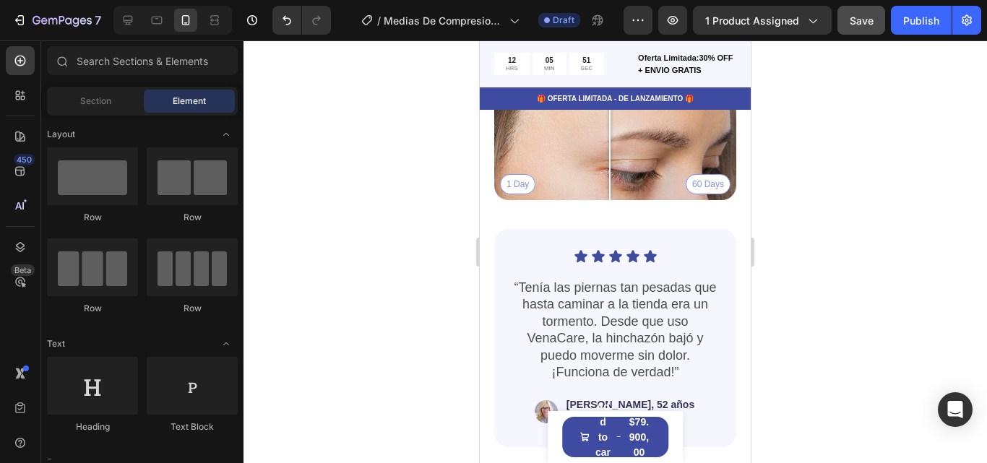
scroll to position [3603, 0]
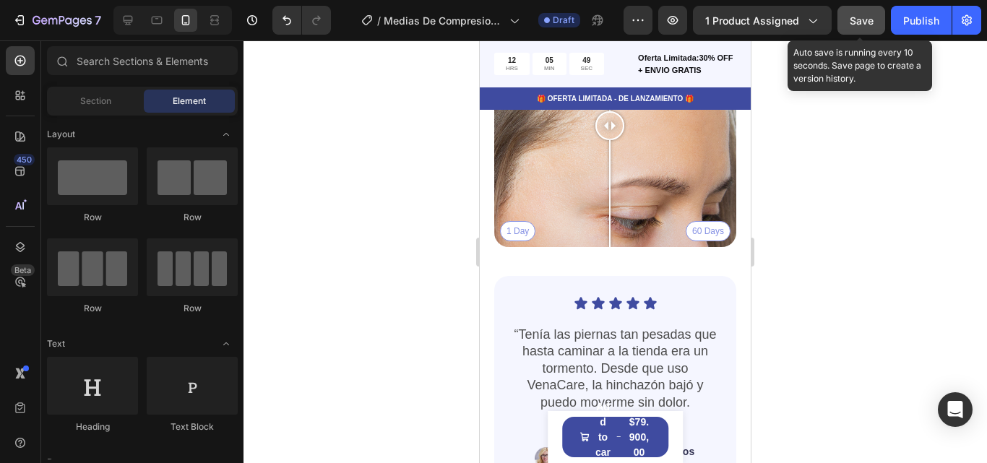
click at [862, 21] on span "Save" at bounding box center [862, 20] width 24 height 12
